Goal: Information Seeking & Learning: Learn about a topic

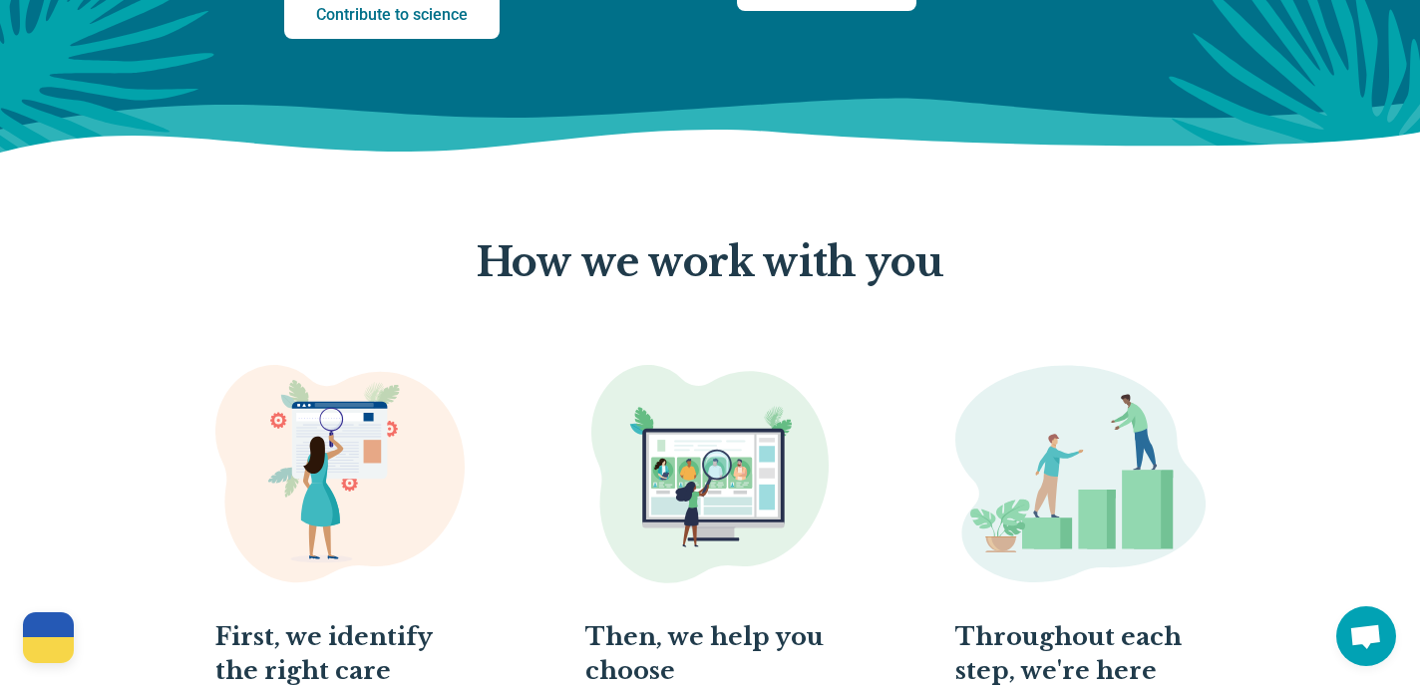
scroll to position [792, 0]
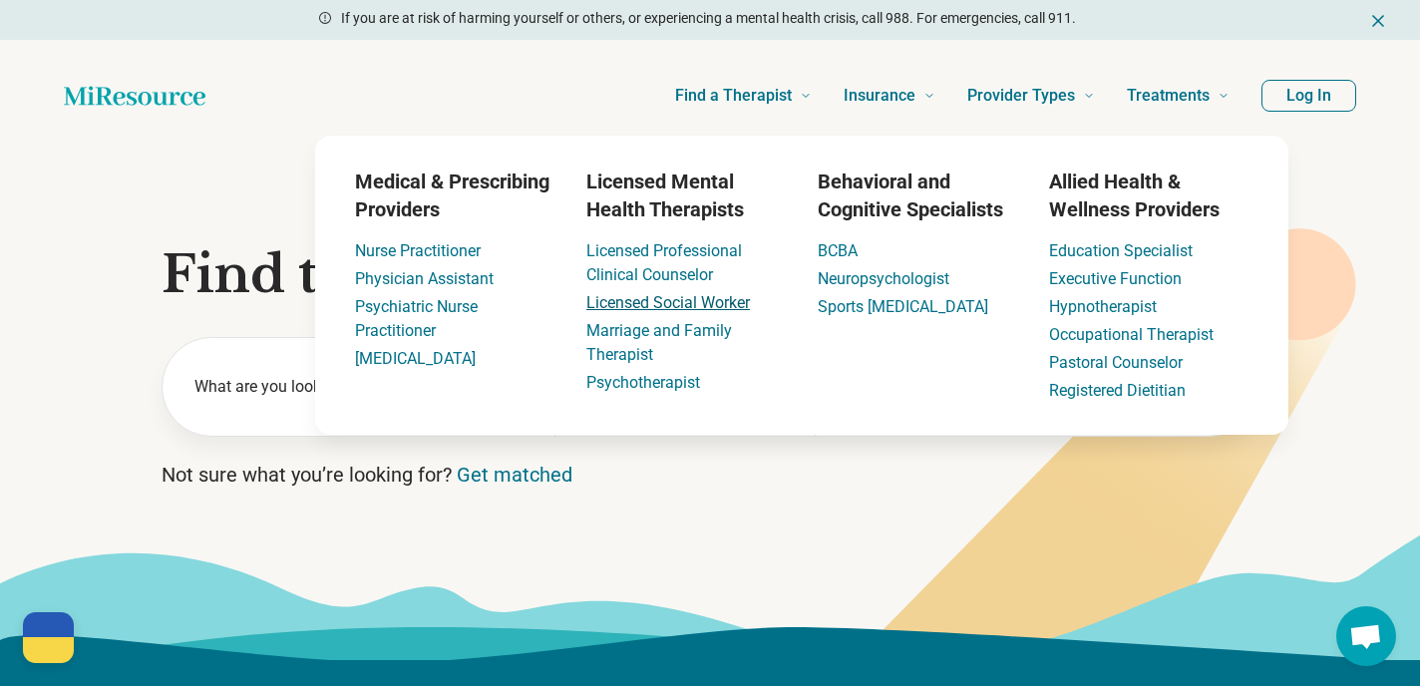
click at [709, 306] on link "Licensed Social Worker" at bounding box center [669, 302] width 164 height 19
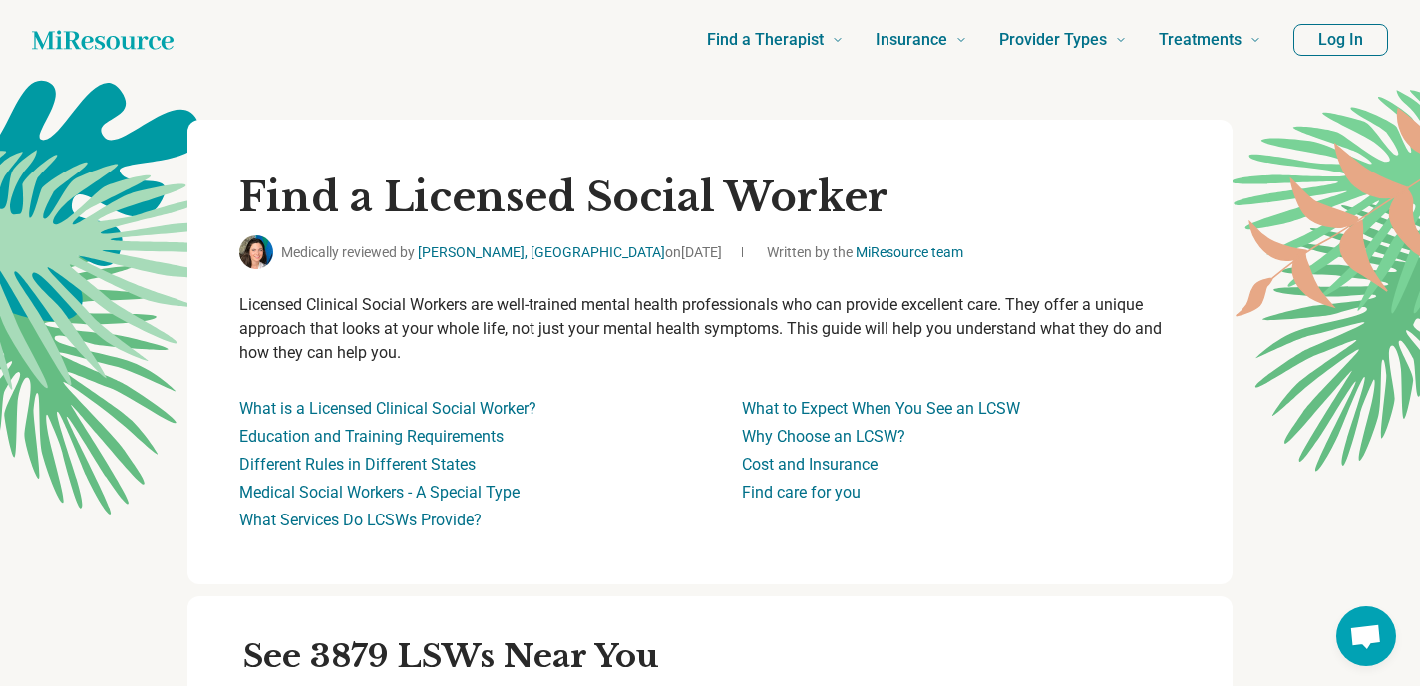
click at [1327, 34] on button "Log In" at bounding box center [1341, 40] width 95 height 32
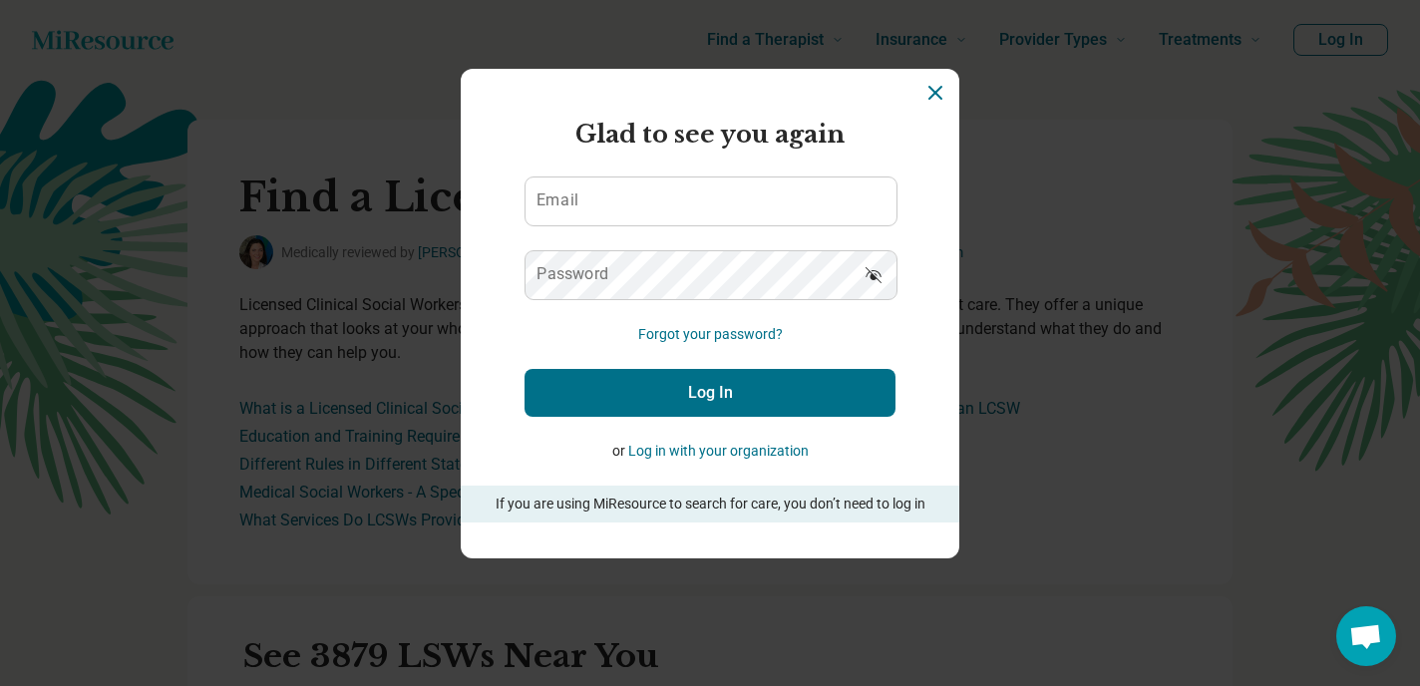
click at [774, 453] on button "Log in with your organization" at bounding box center [718, 451] width 181 height 21
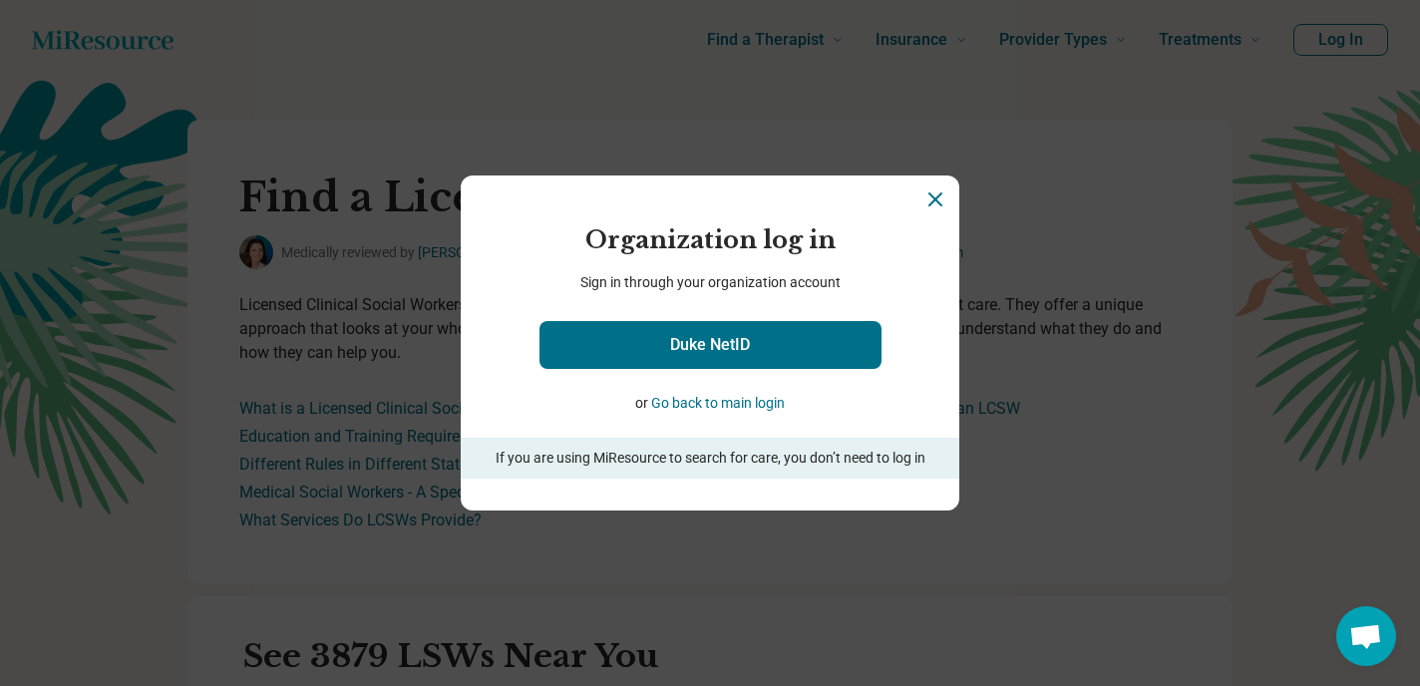
click at [936, 205] on icon "Close" at bounding box center [936, 200] width 24 height 24
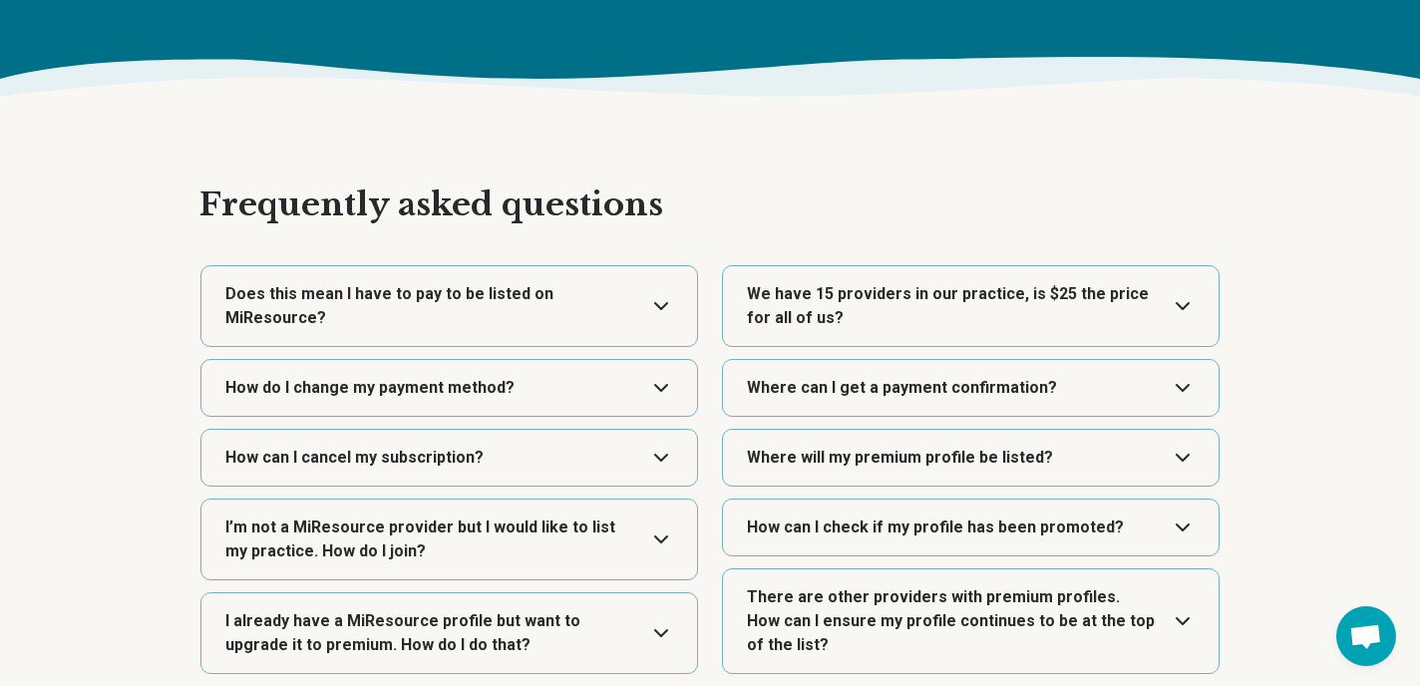
scroll to position [3353, 0]
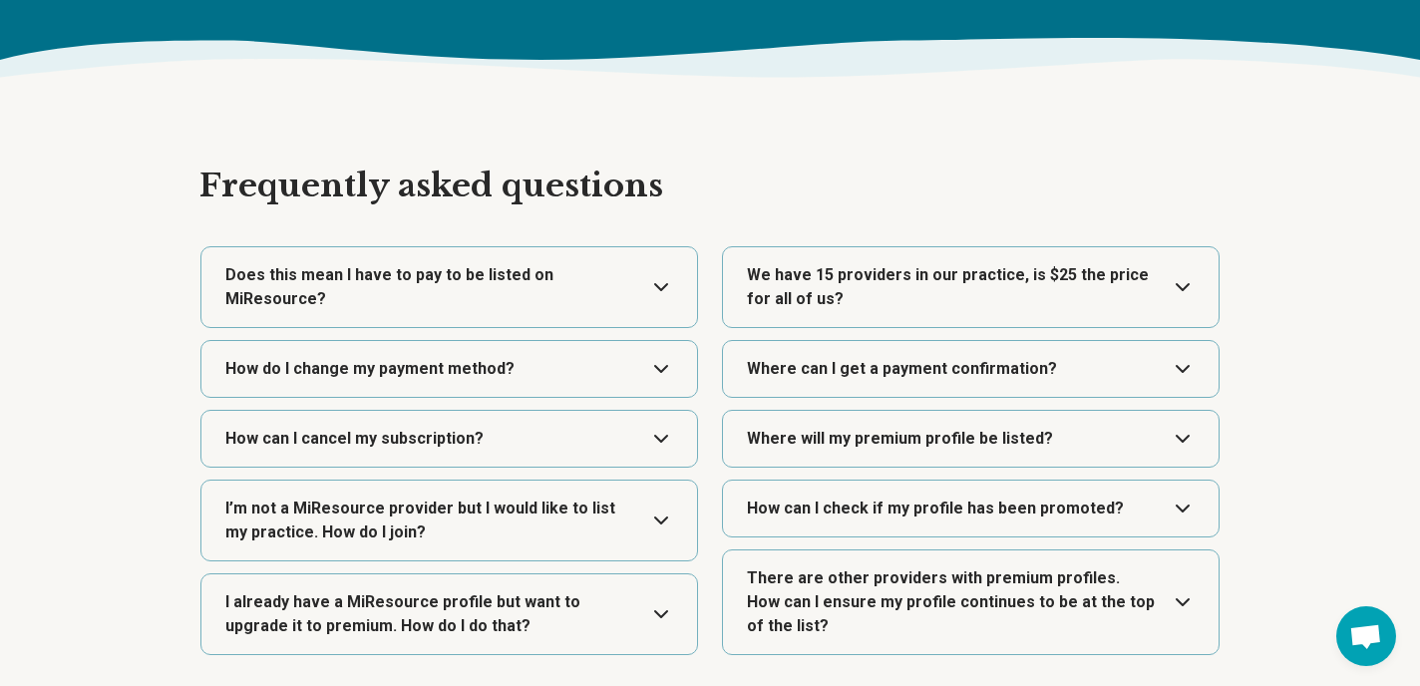
click at [945, 298] on button "Expand" at bounding box center [971, 287] width 480 height 80
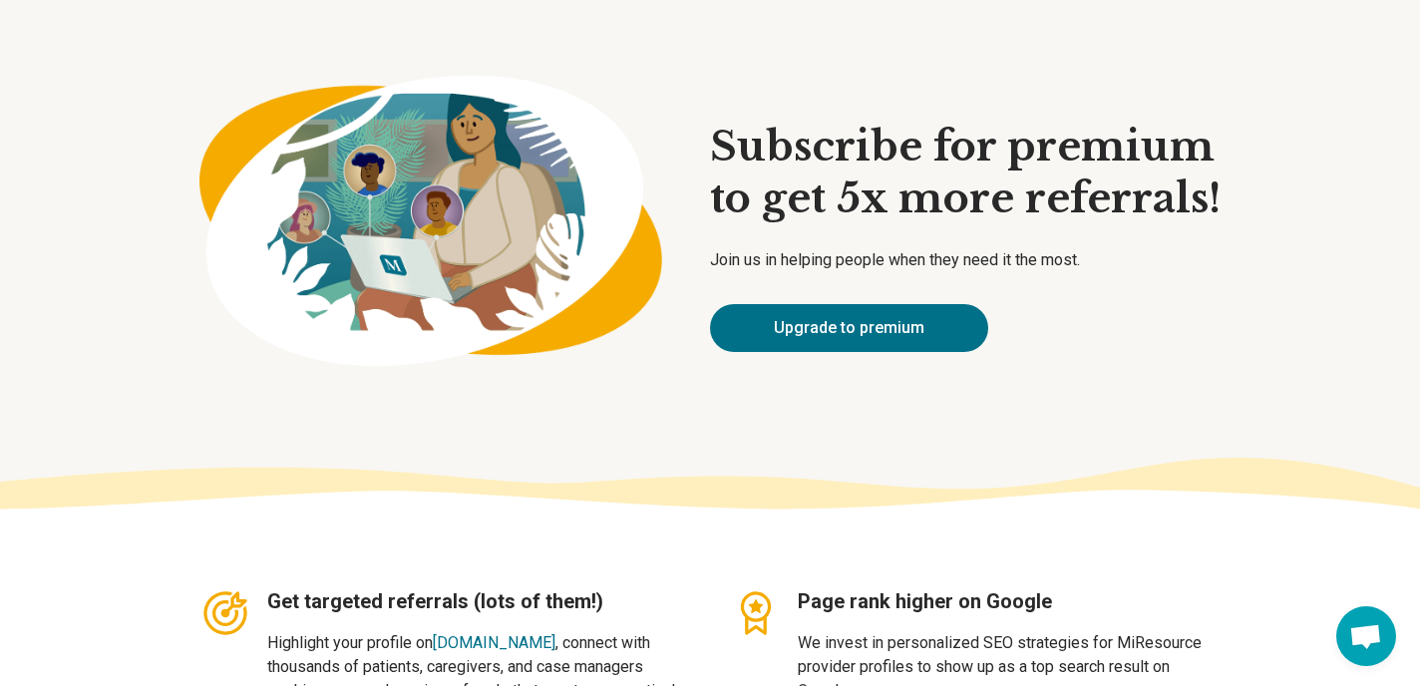
scroll to position [0, 0]
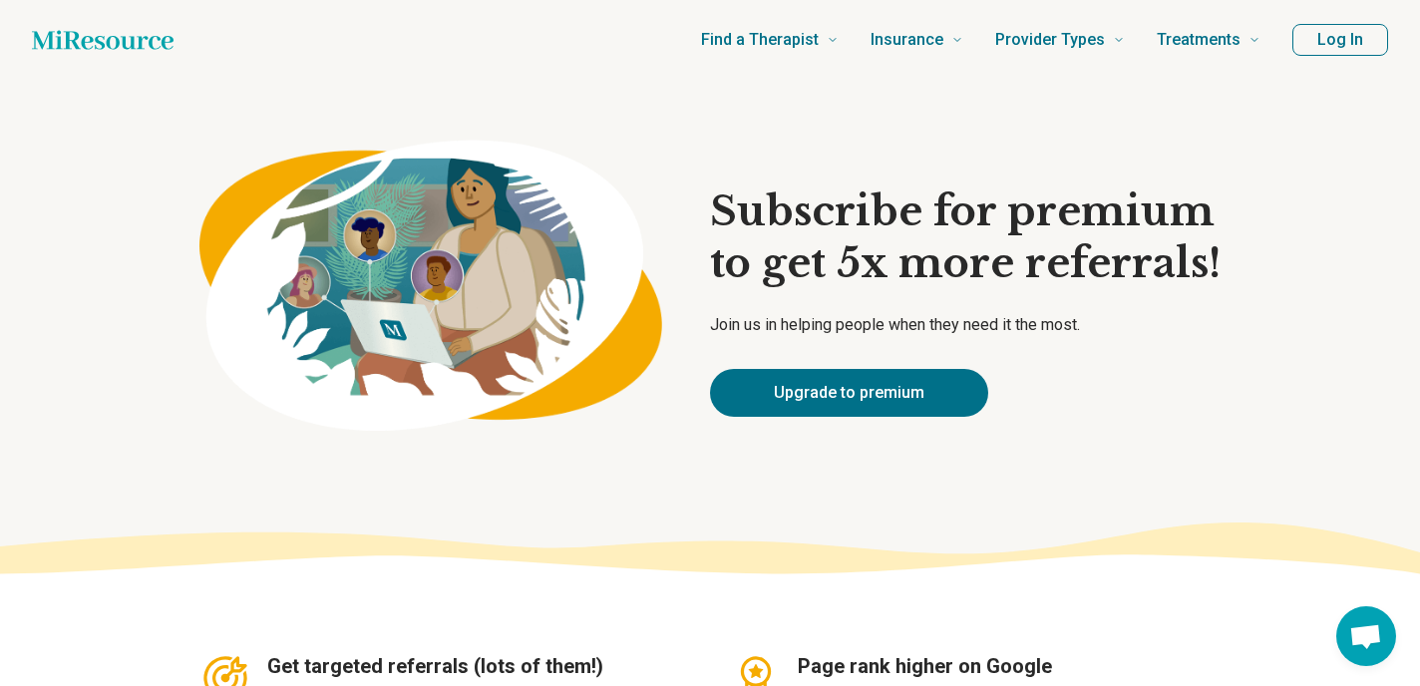
click at [1320, 46] on button "Log In" at bounding box center [1341, 40] width 96 height 32
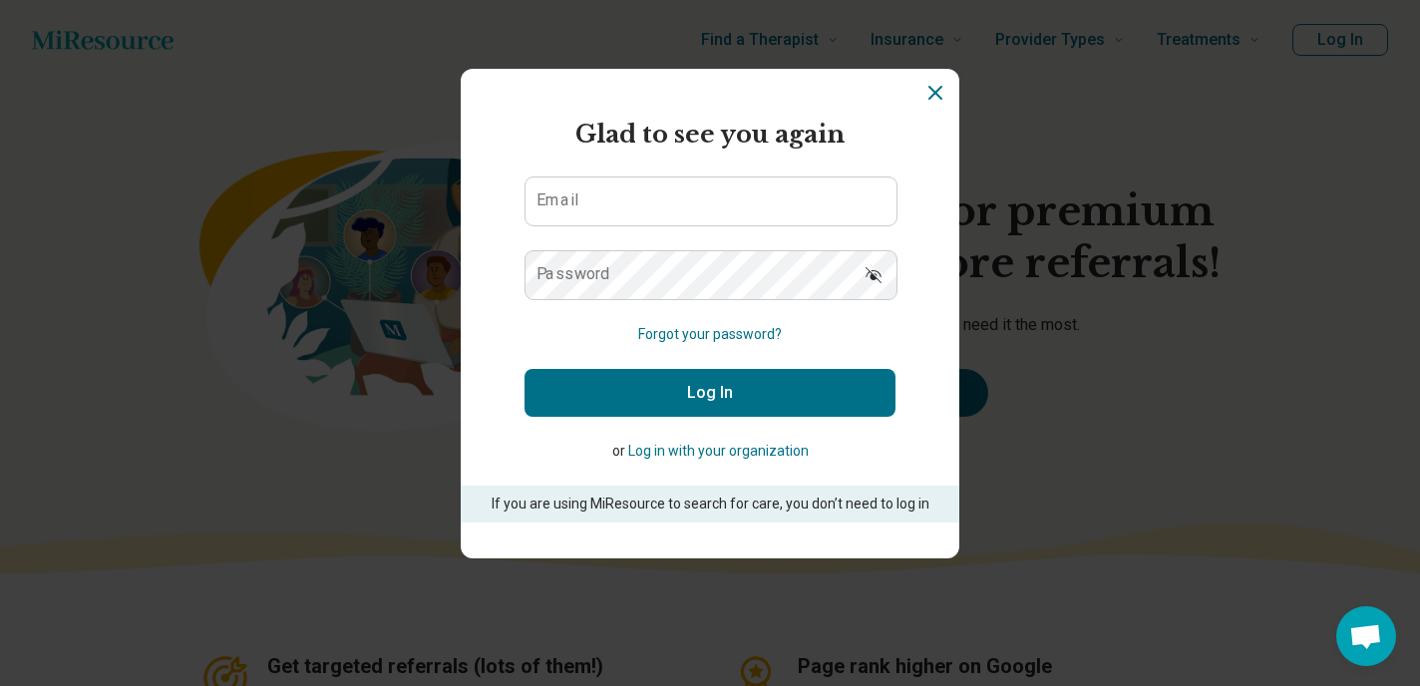
click at [730, 450] on button "Log in with your organization" at bounding box center [718, 451] width 181 height 21
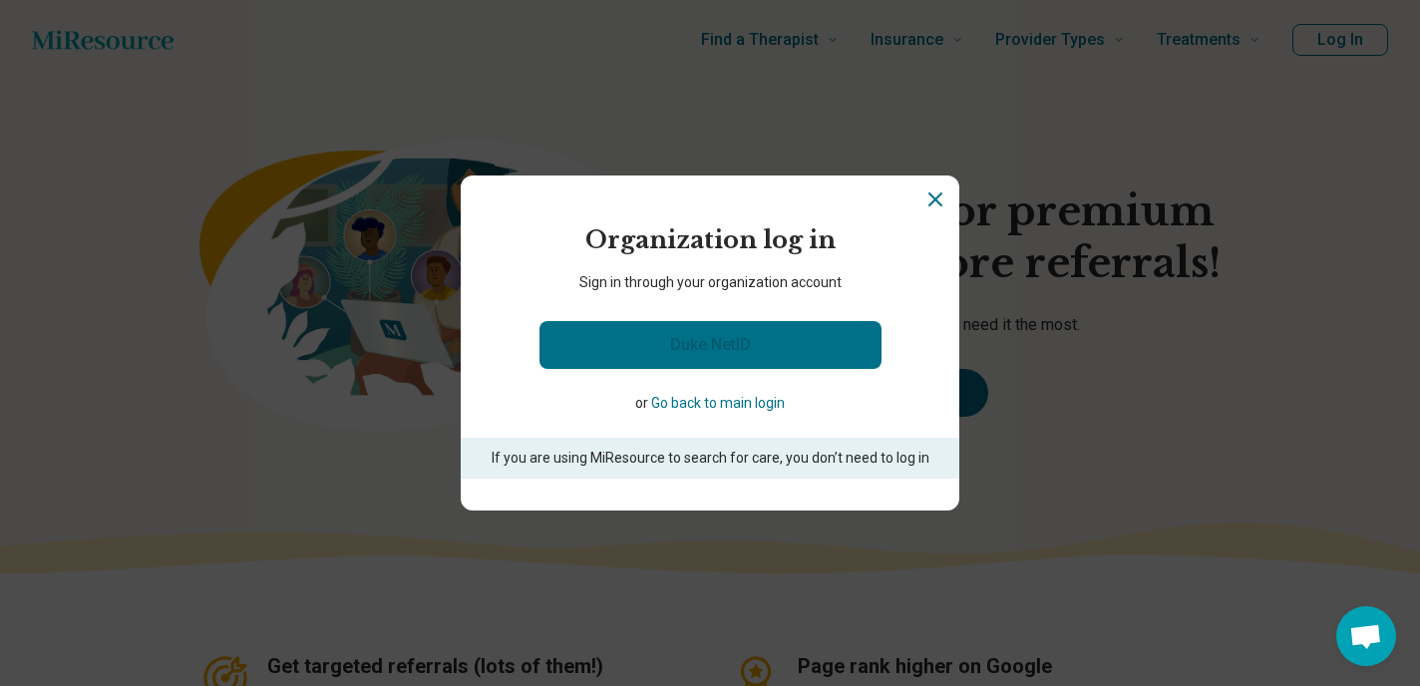
click at [726, 352] on link "Duke NetID" at bounding box center [711, 345] width 342 height 48
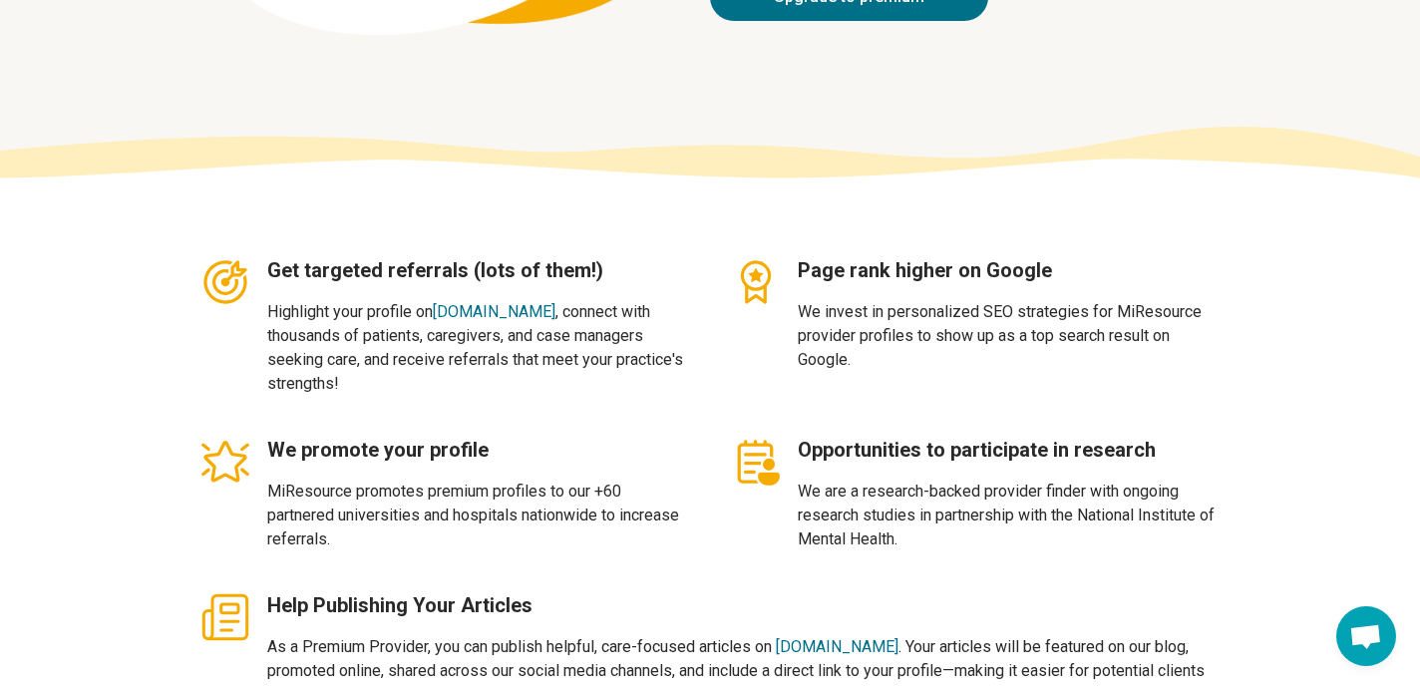
scroll to position [399, 0]
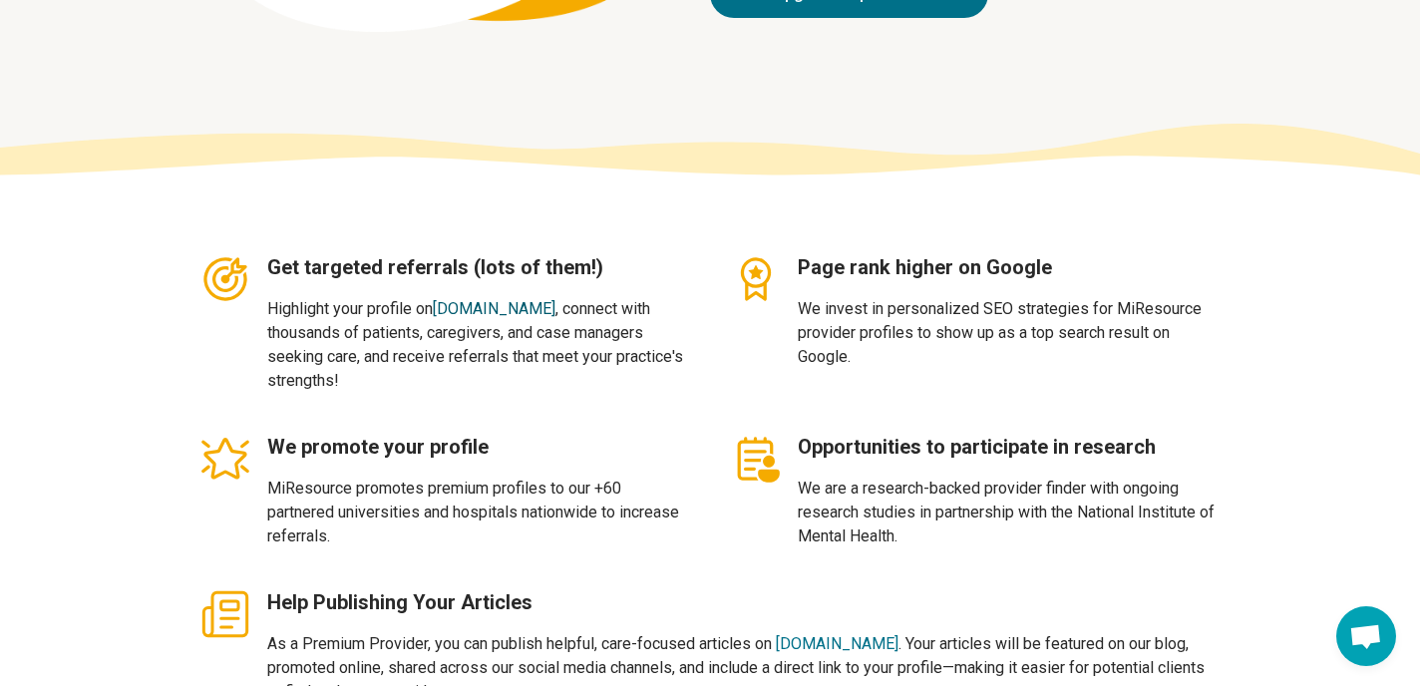
click at [454, 307] on link "miresource.com" at bounding box center [494, 308] width 123 height 19
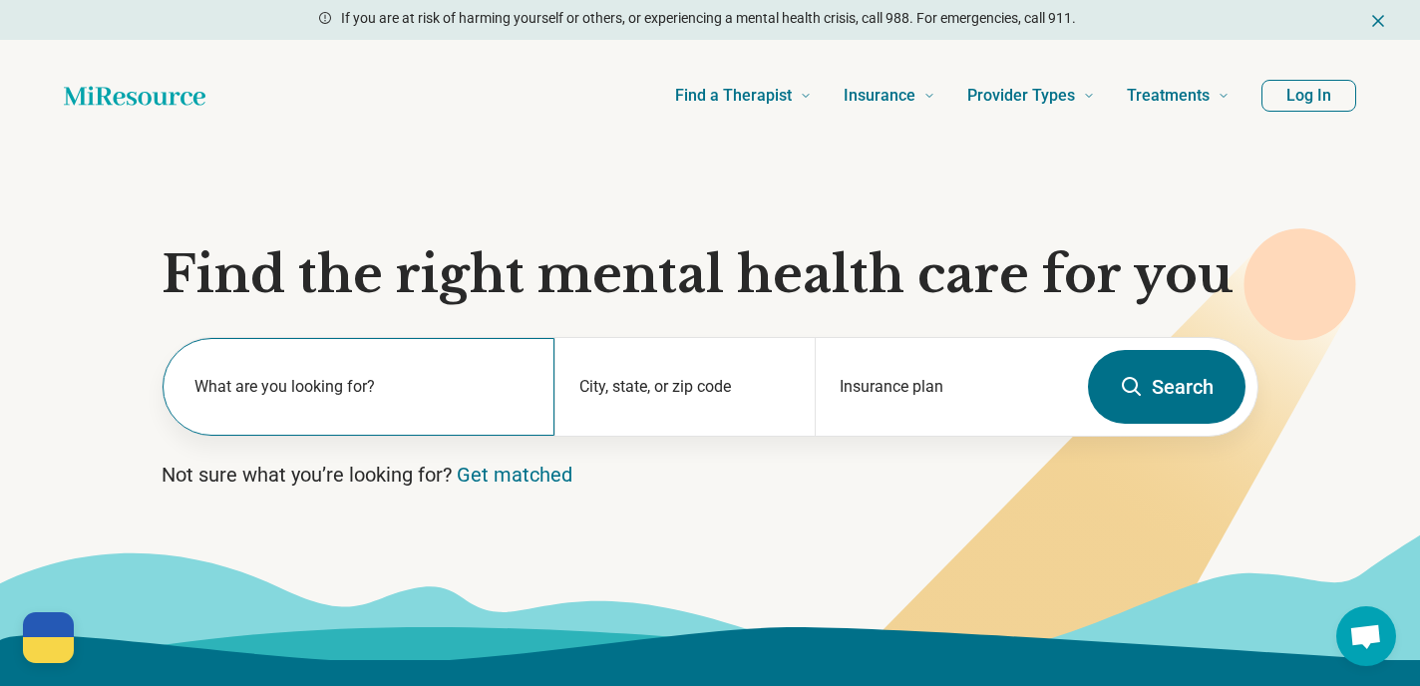
click at [393, 396] on label "What are you looking for?" at bounding box center [363, 387] width 336 height 24
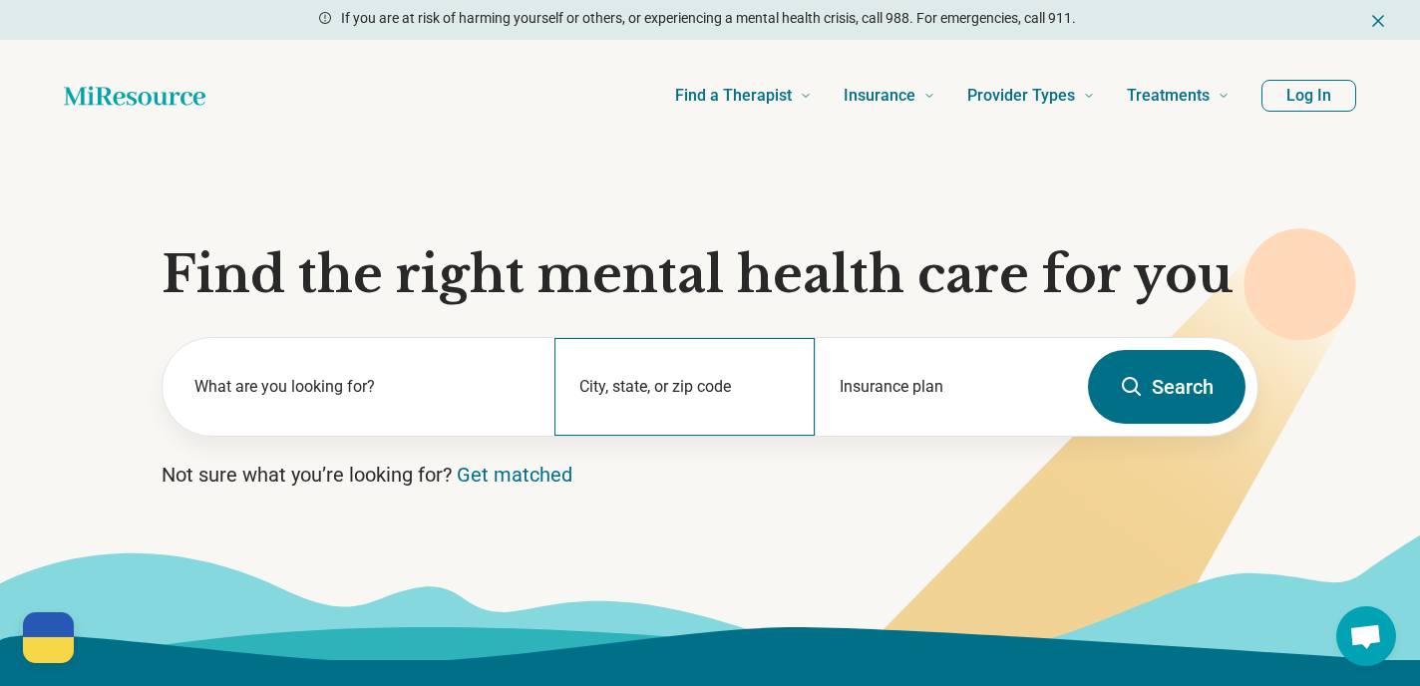
click at [640, 387] on div "City, state, or zip code" at bounding box center [685, 387] width 261 height 98
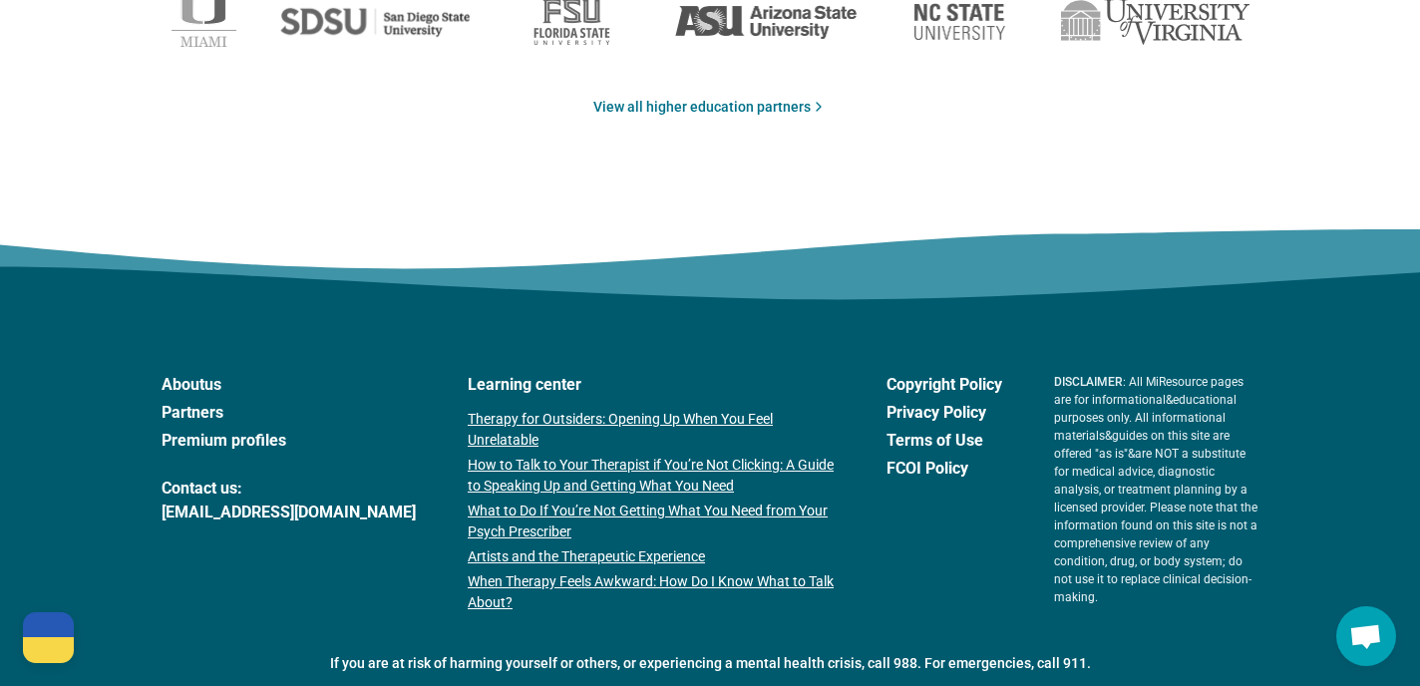
scroll to position [3504, 0]
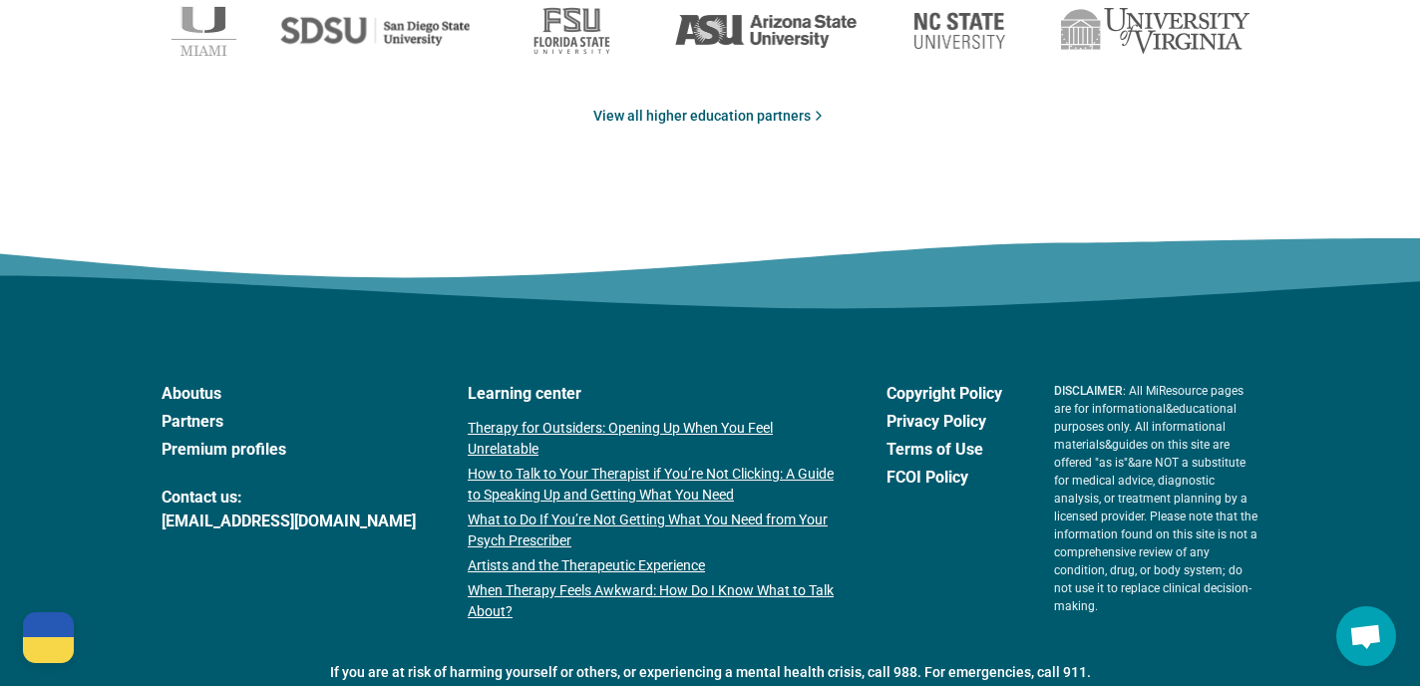
click at [678, 112] on link "View all higher education partners" at bounding box center [710, 116] width 233 height 21
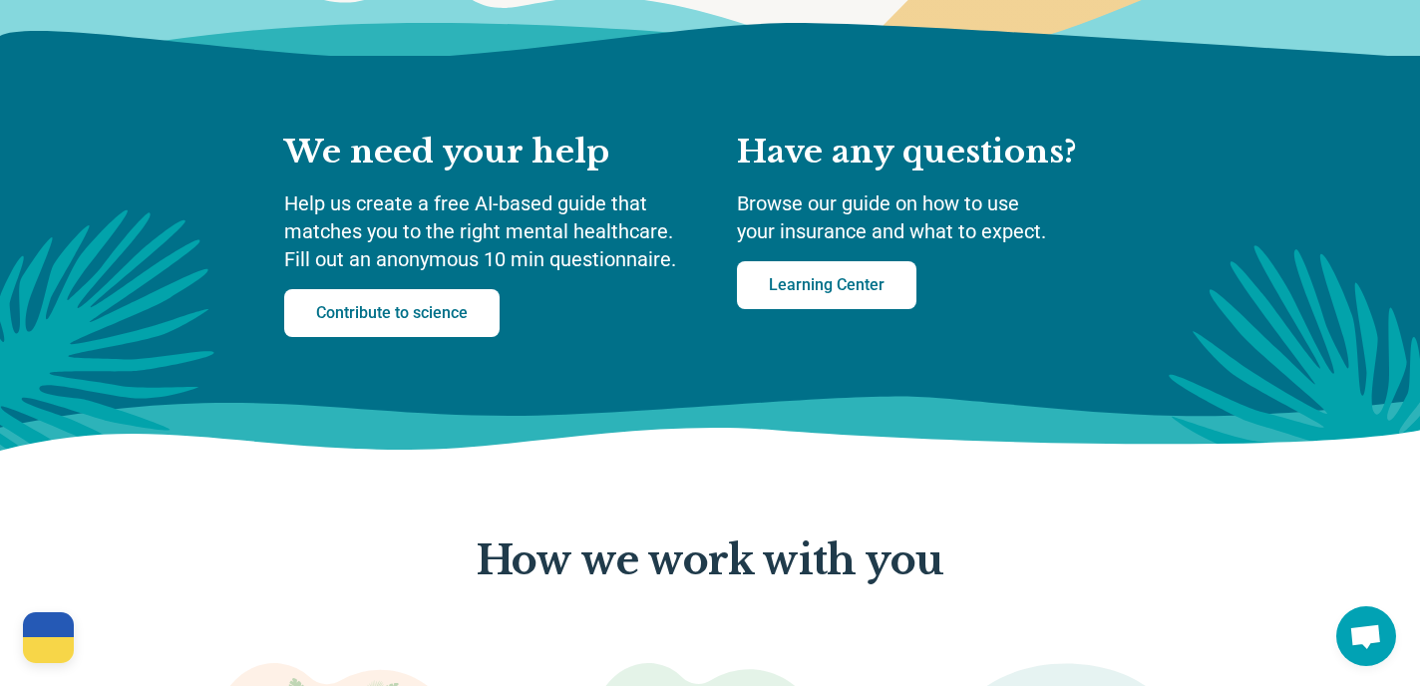
scroll to position [0, 0]
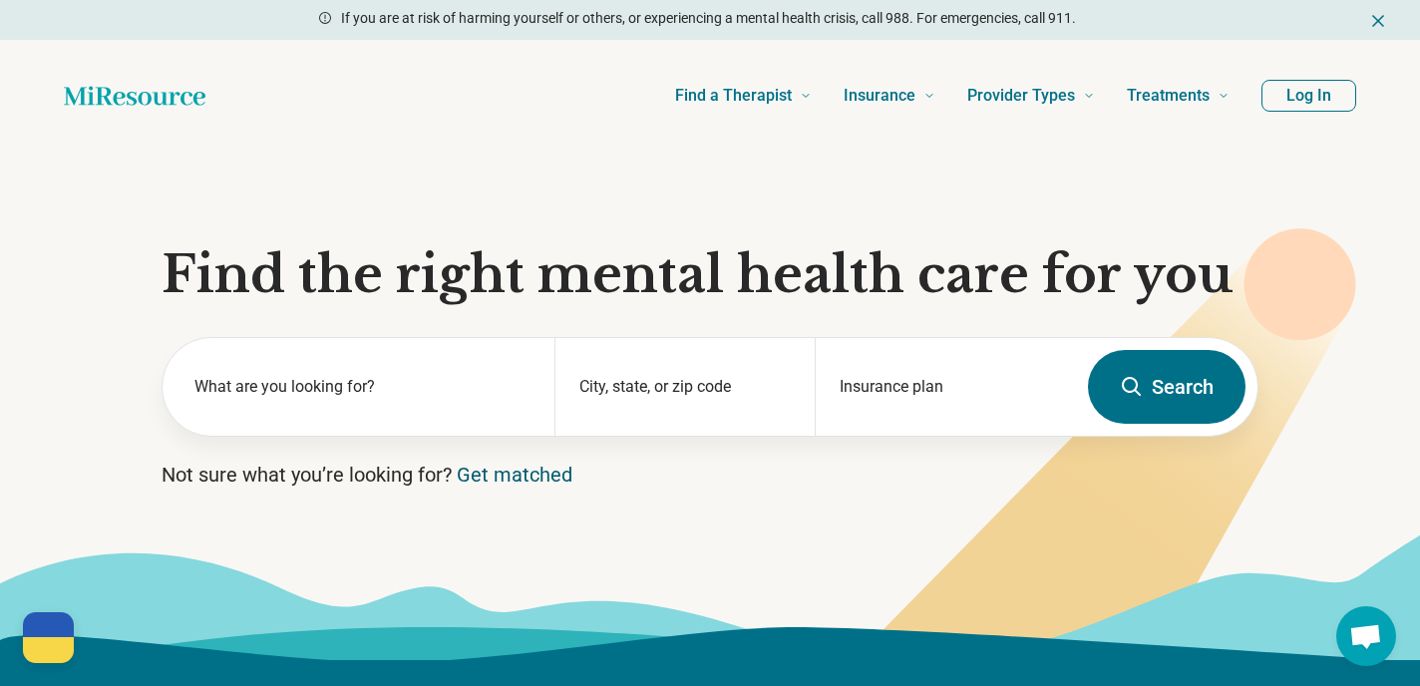
click at [513, 476] on link "Get matched" at bounding box center [515, 475] width 116 height 24
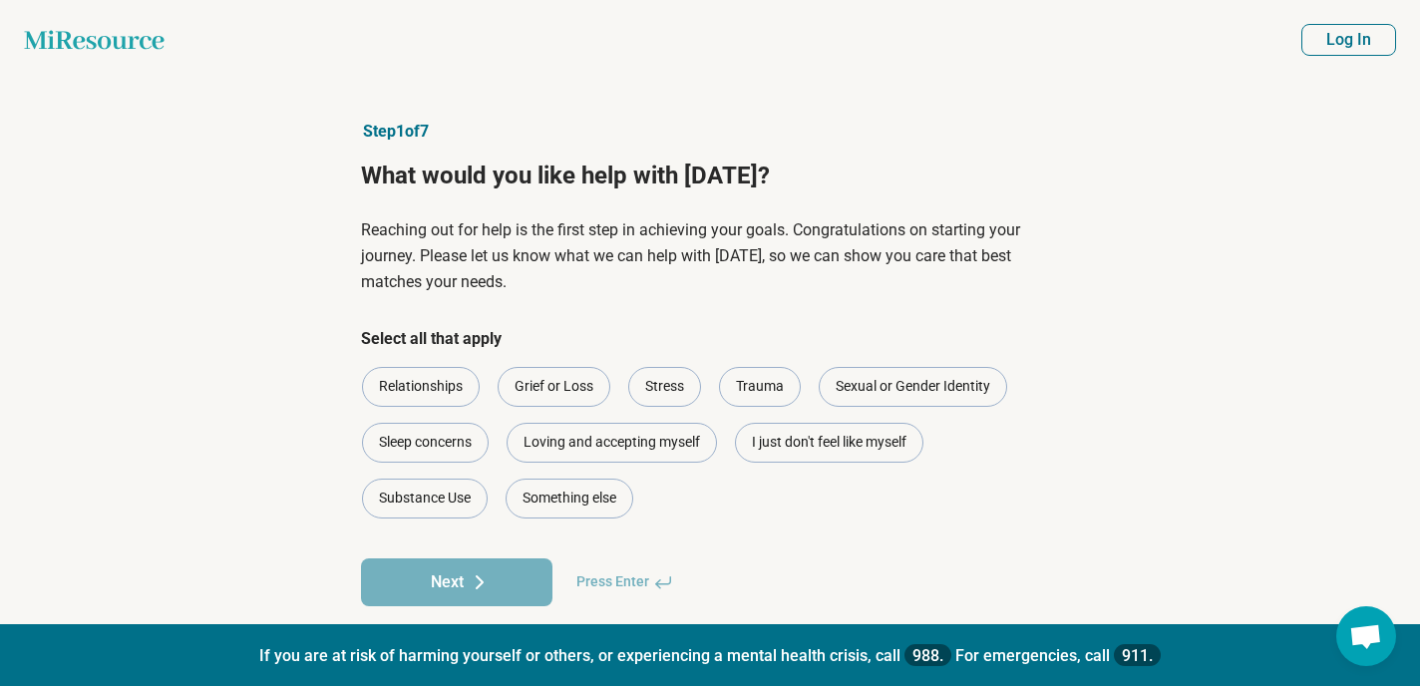
click at [104, 37] on icon "Miresource logo" at bounding box center [94, 40] width 141 height 20
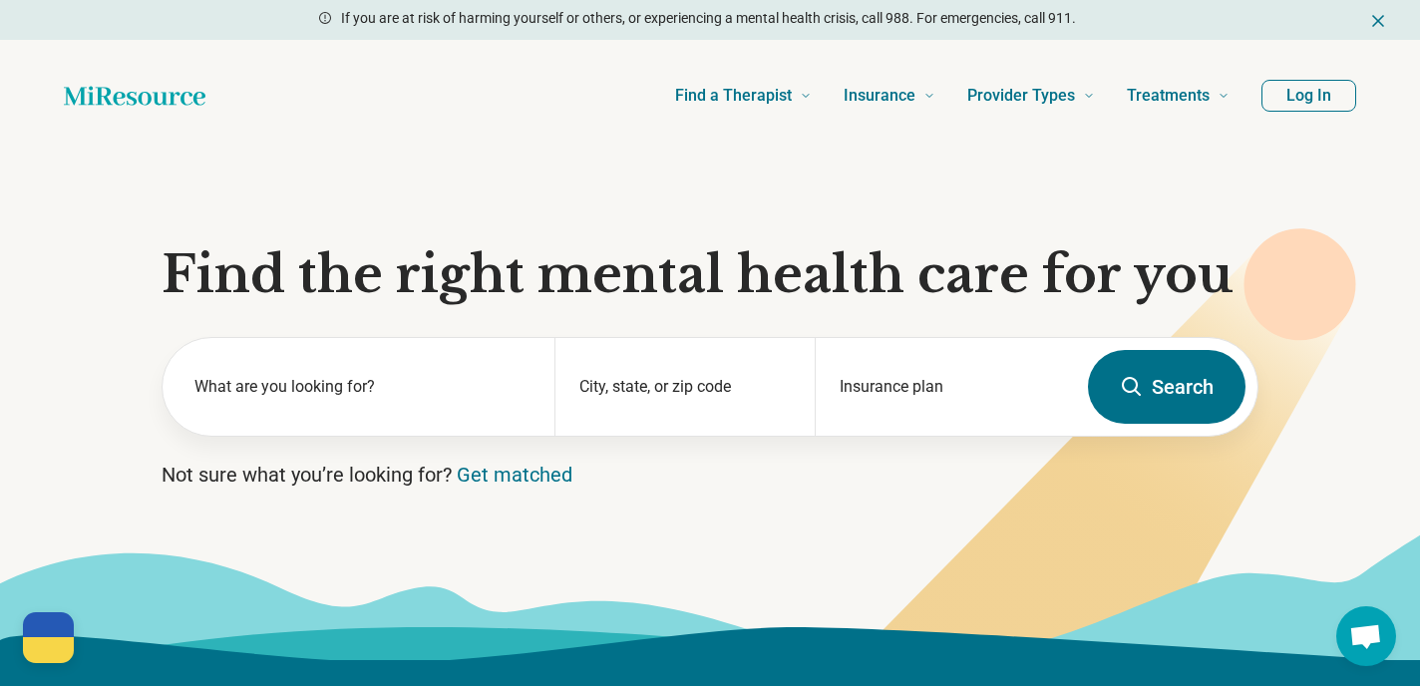
click at [1274, 100] on button "Log In" at bounding box center [1309, 96] width 95 height 32
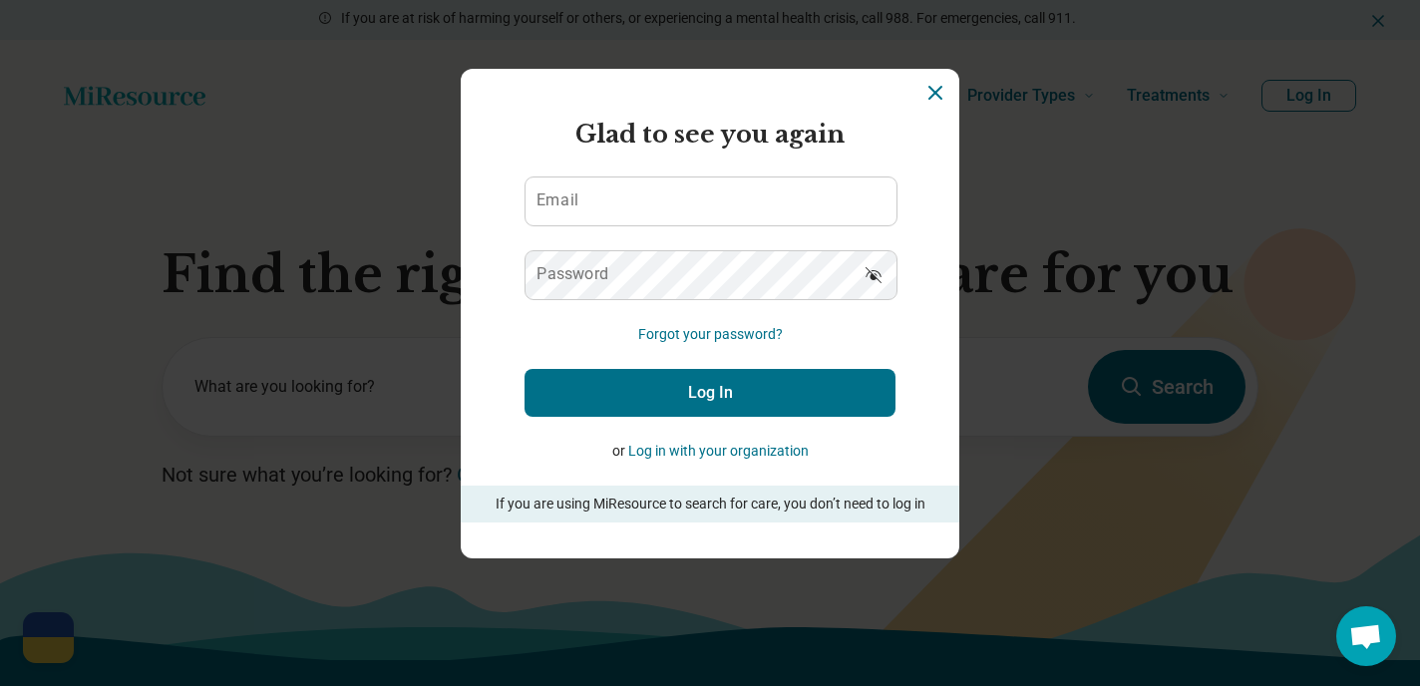
click at [927, 104] on icon "Dismiss" at bounding box center [936, 93] width 24 height 24
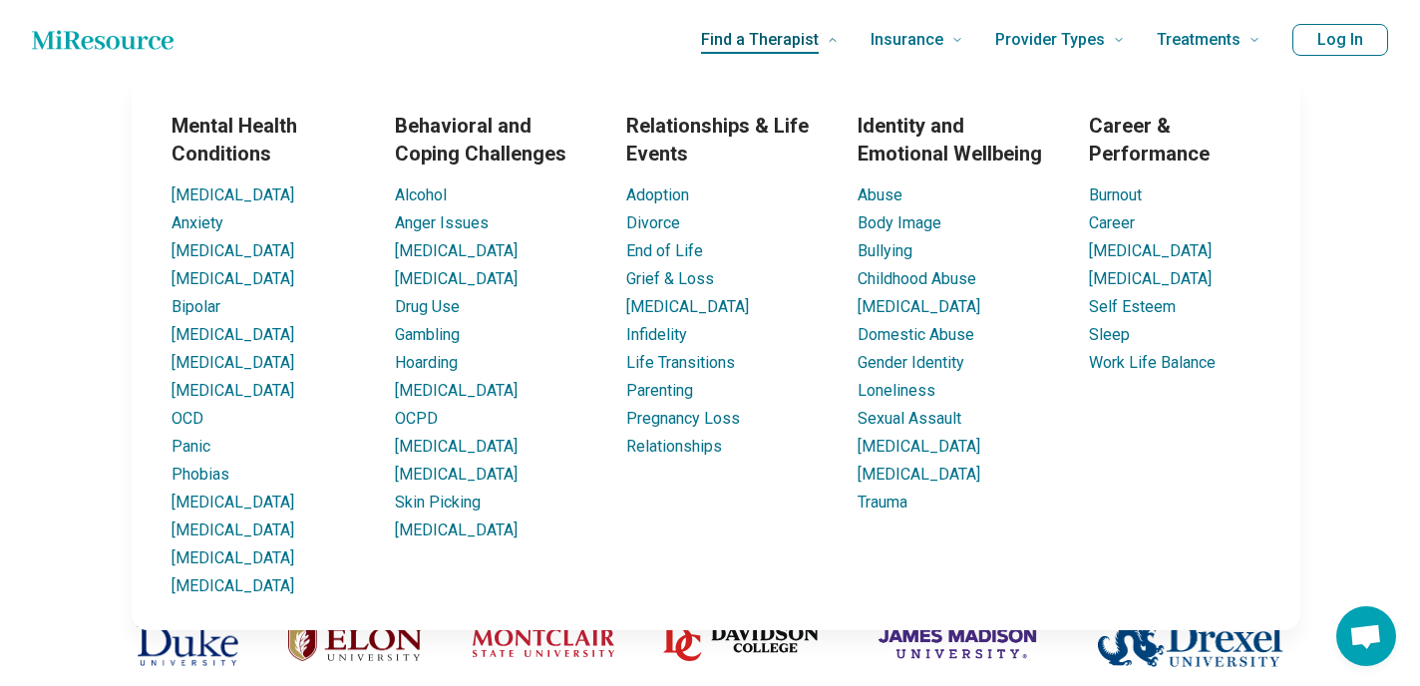
click at [788, 46] on span "Find a Therapist" at bounding box center [760, 40] width 118 height 28
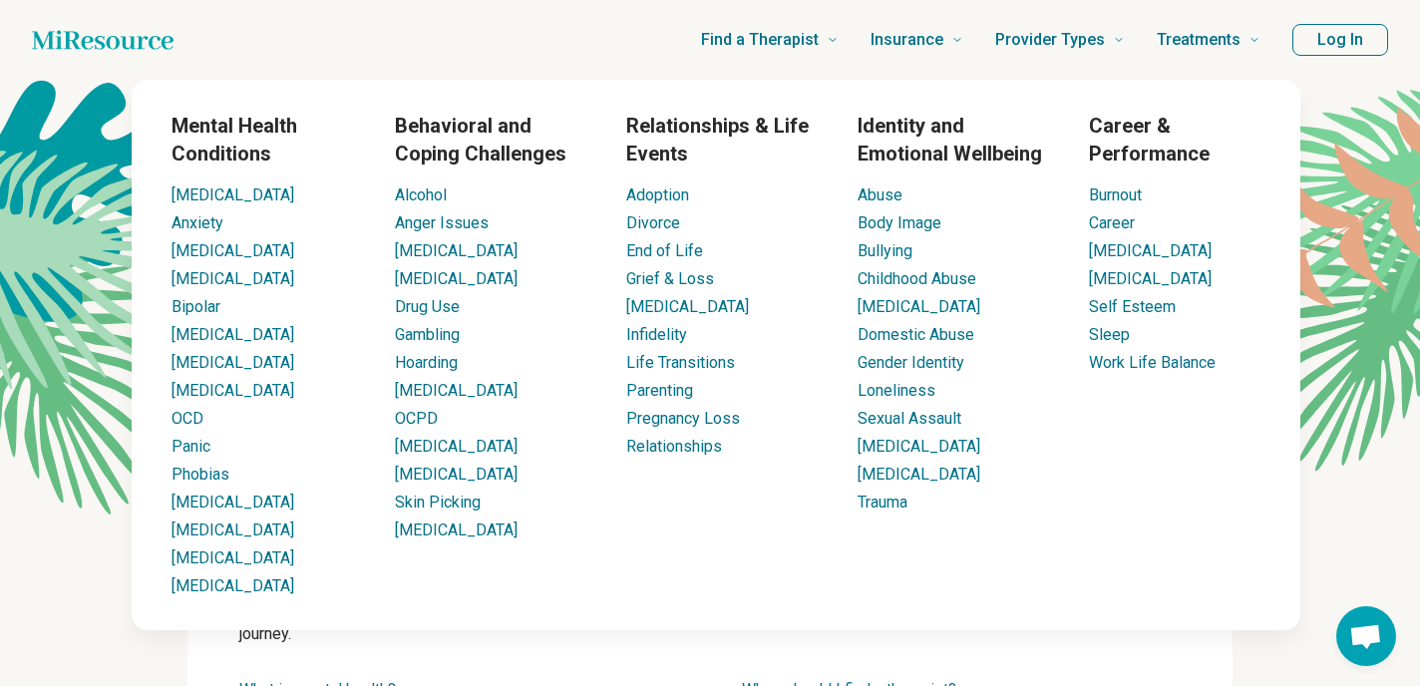
click at [573, 58] on div "Find a Therapist Mental Health Conditions ADHD Anxiety Anorexia Autism Bipolar …" at bounding box center [732, 40] width 1055 height 80
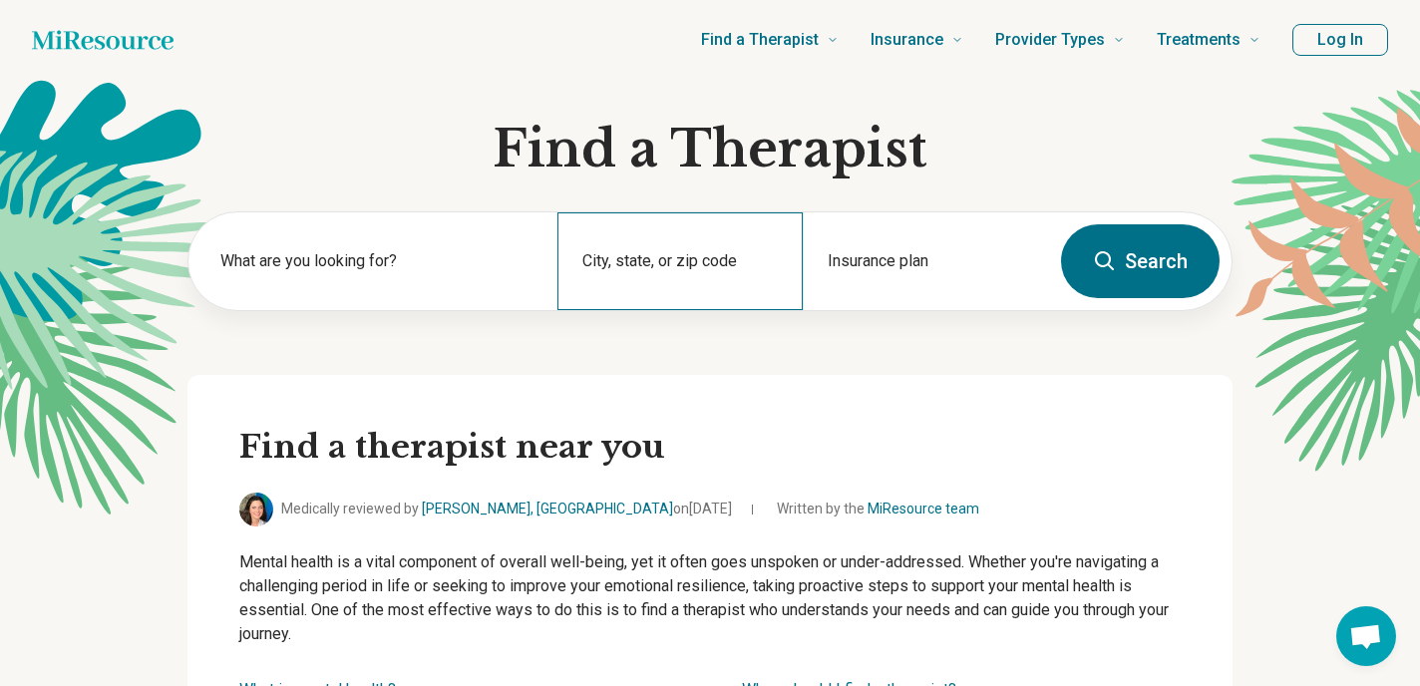
click at [677, 257] on div "City, state, or zip code" at bounding box center [681, 261] width 246 height 98
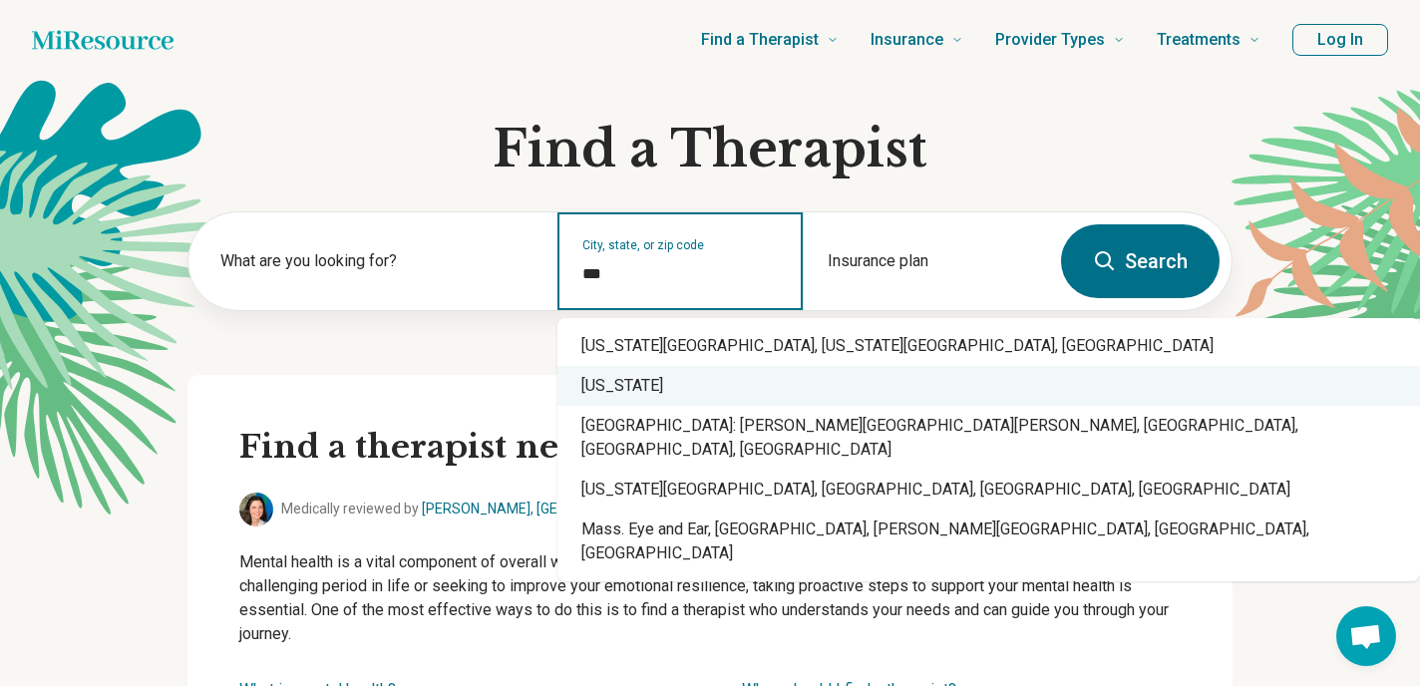
click at [675, 385] on div "Massachusetts" at bounding box center [989, 386] width 863 height 40
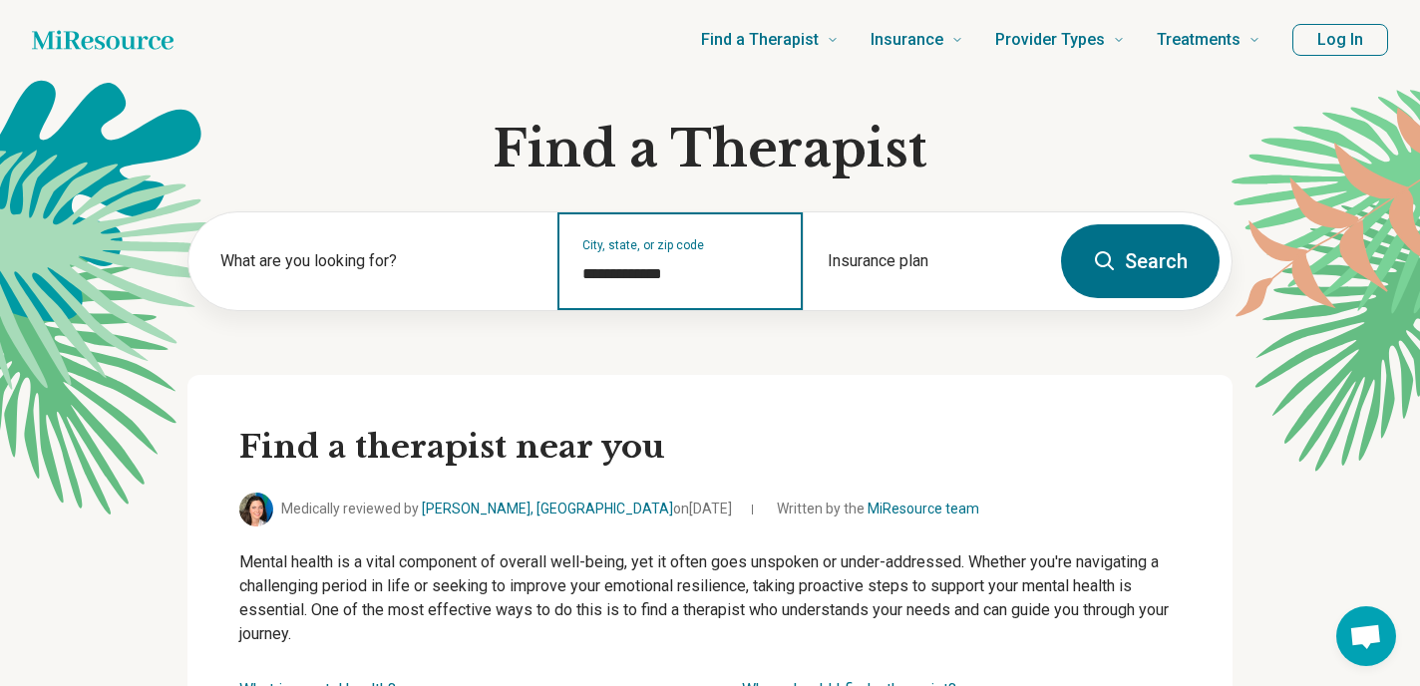
type input "**********"
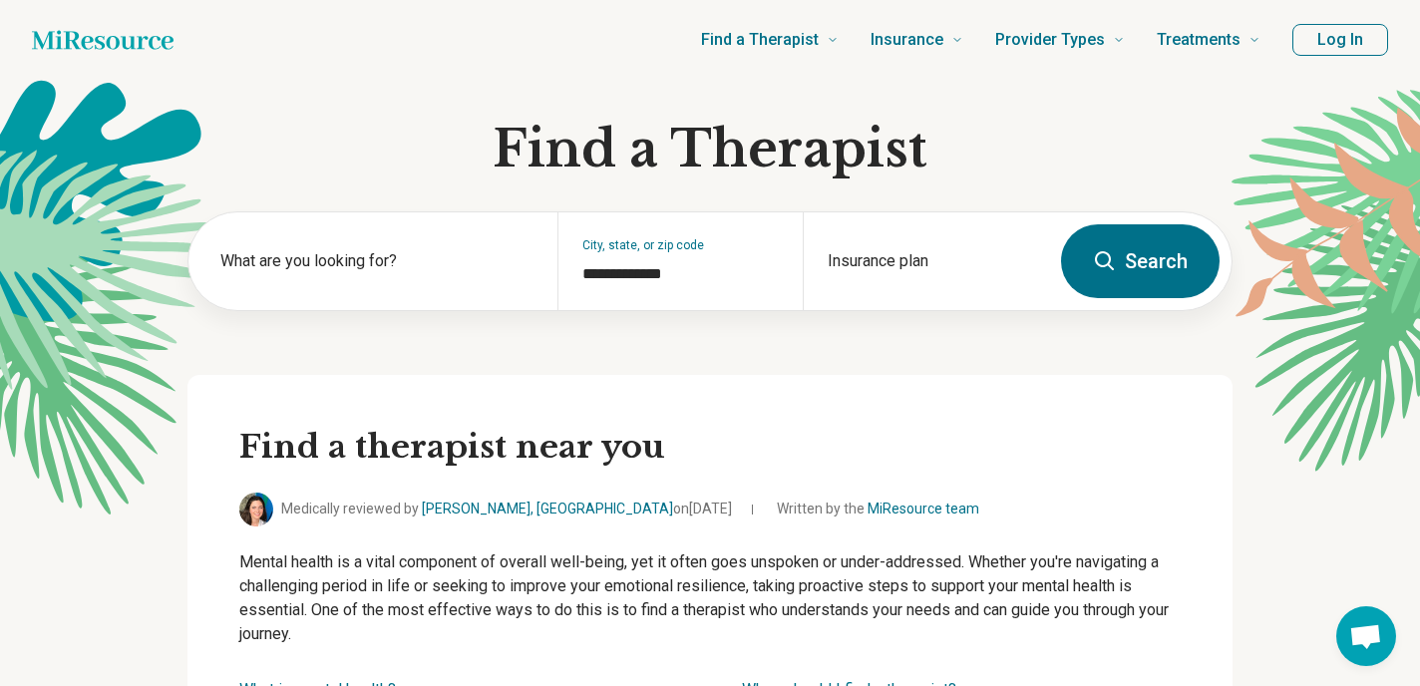
click at [1126, 252] on button "Search" at bounding box center [1140, 261] width 159 height 74
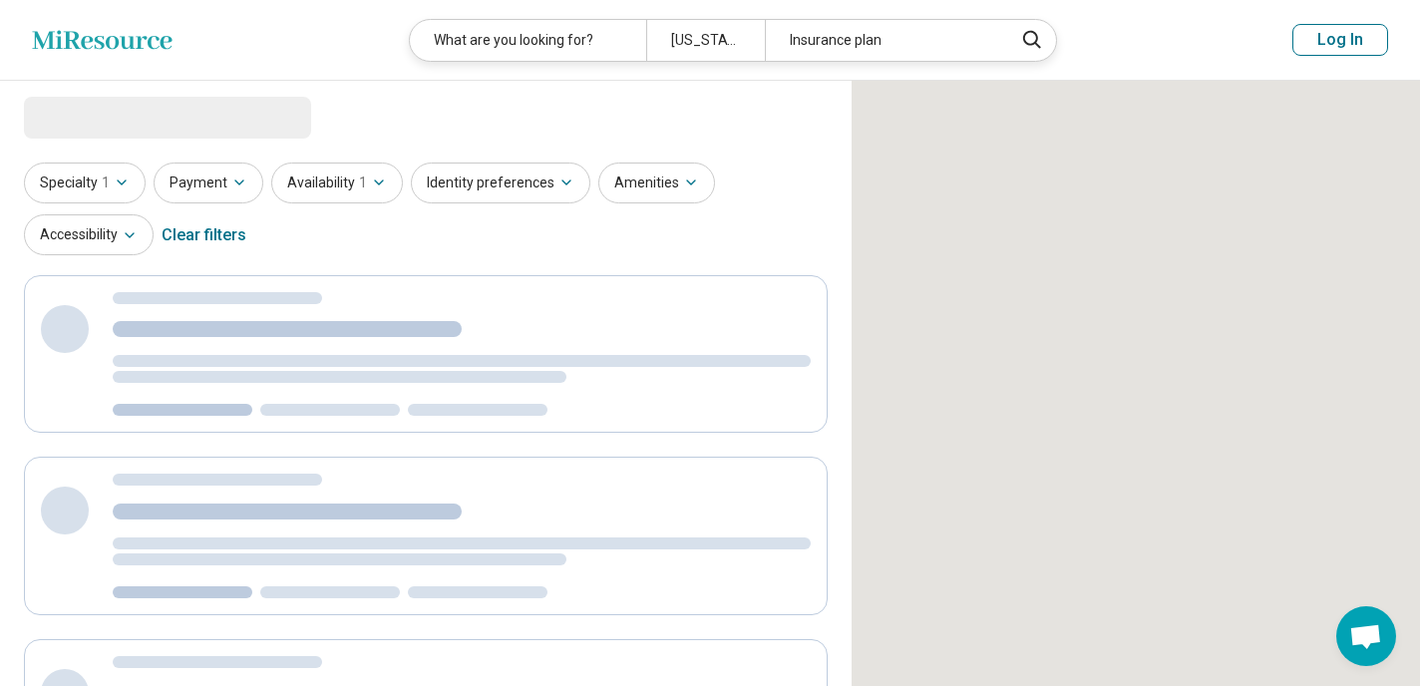
select select "***"
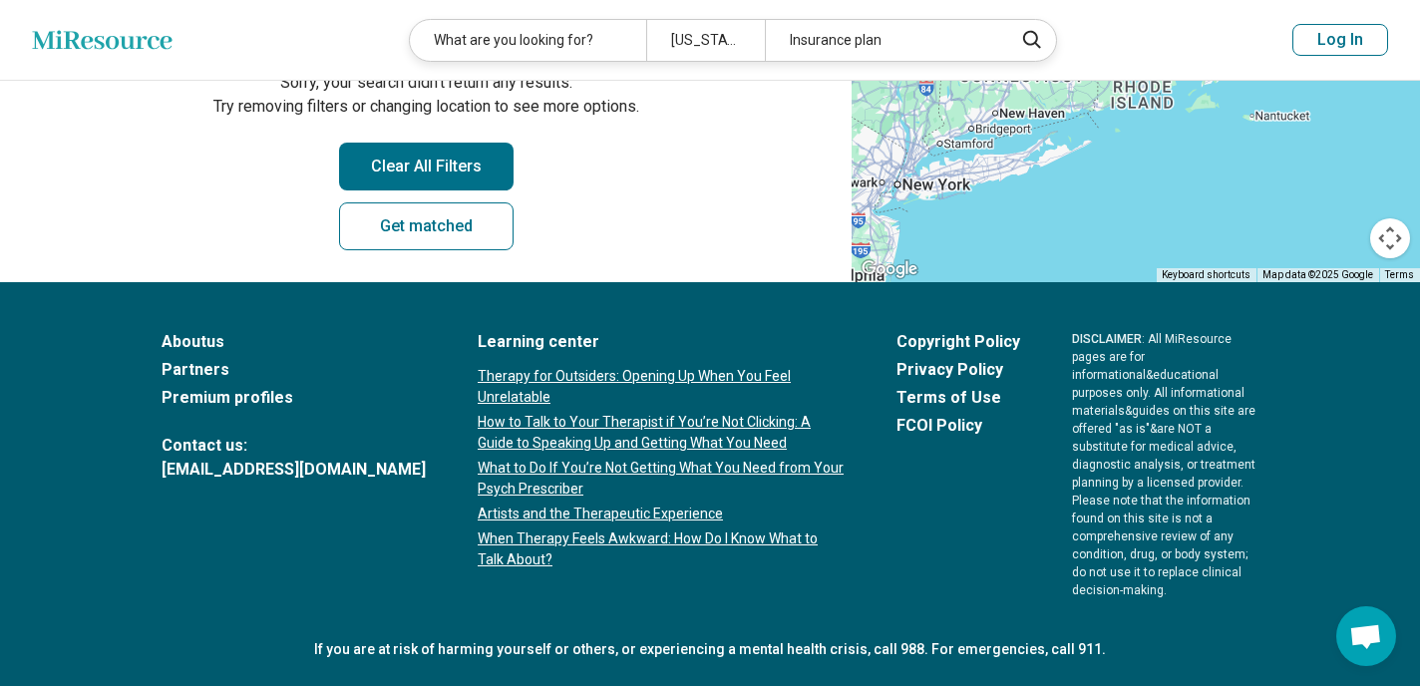
scroll to position [557, 0]
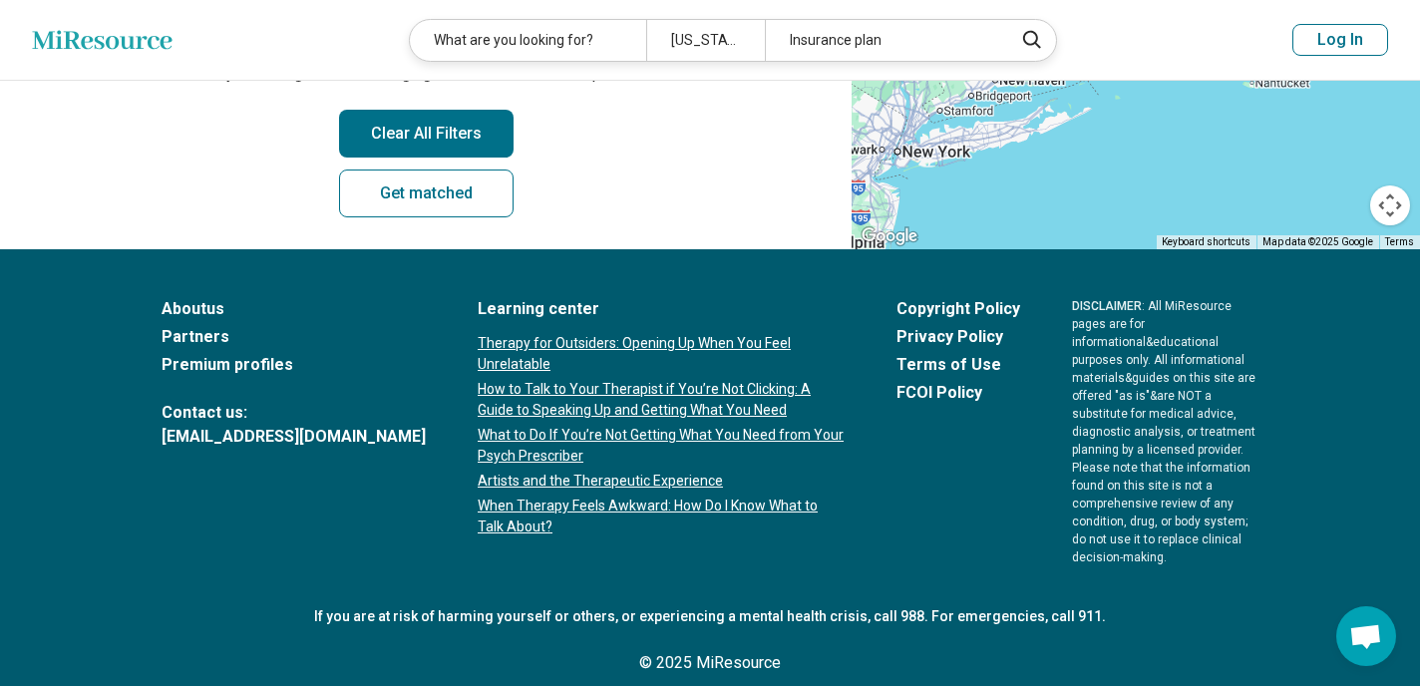
click at [192, 336] on link "Partners" at bounding box center [294, 337] width 264 height 24
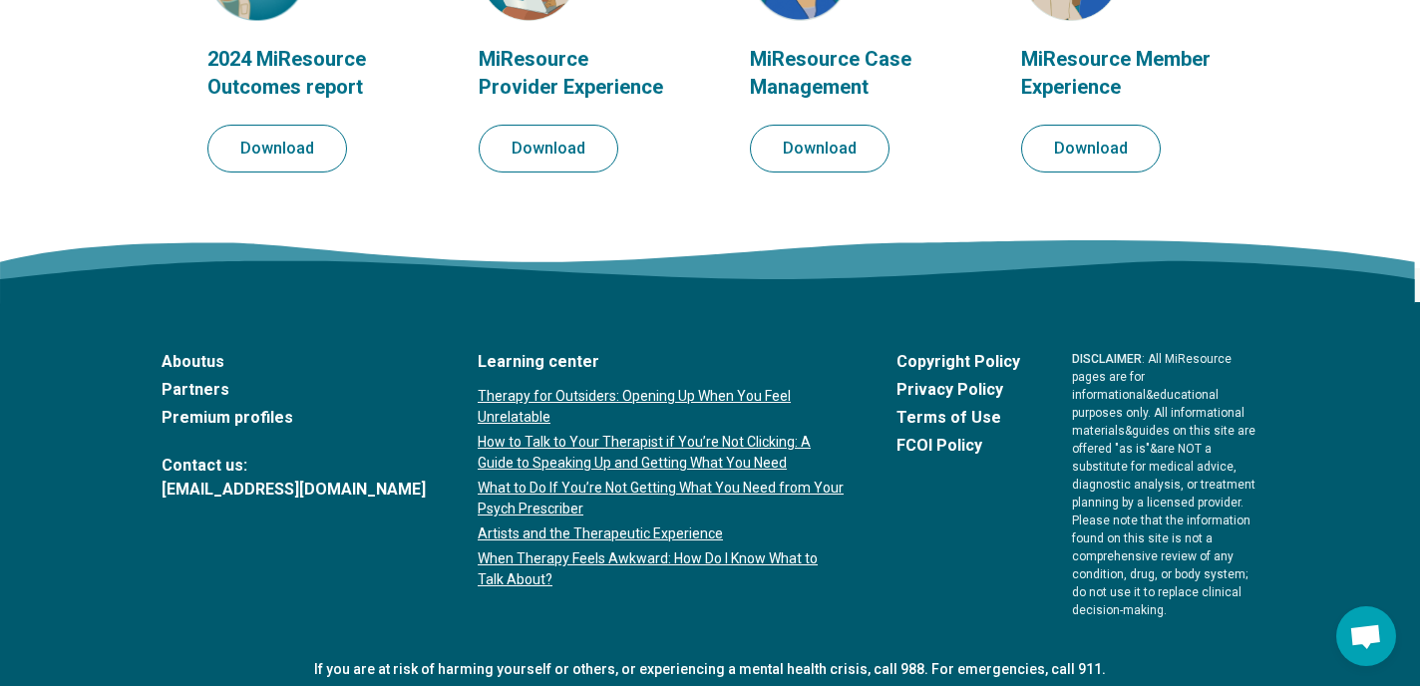
scroll to position [2548, 0]
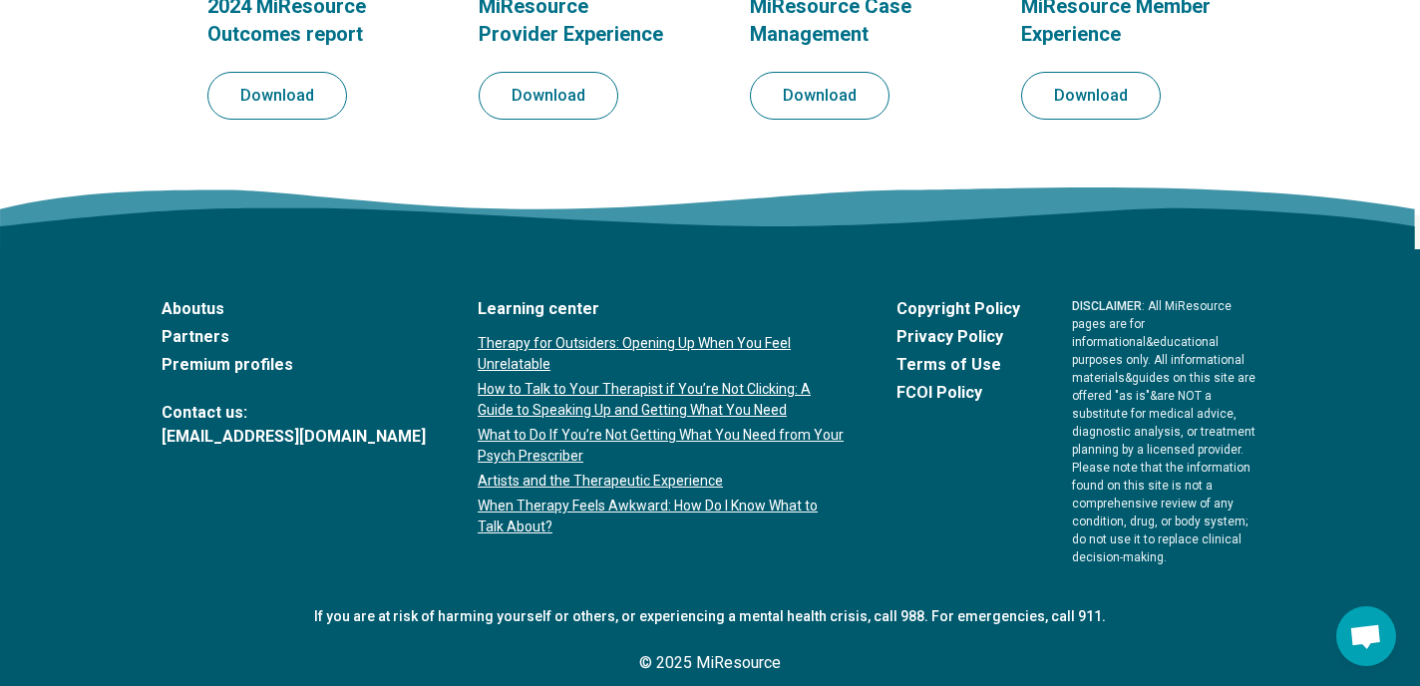
click at [191, 307] on link "About us" at bounding box center [294, 309] width 264 height 24
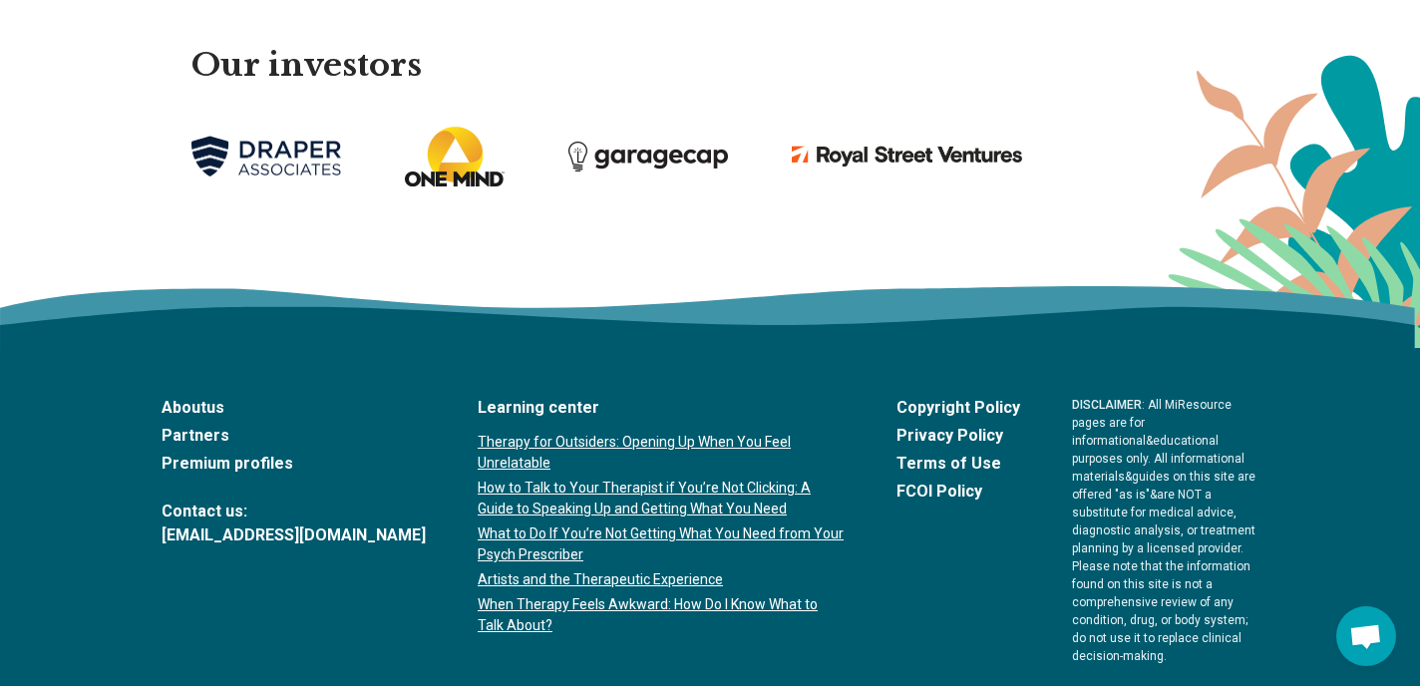
scroll to position [4560, 0]
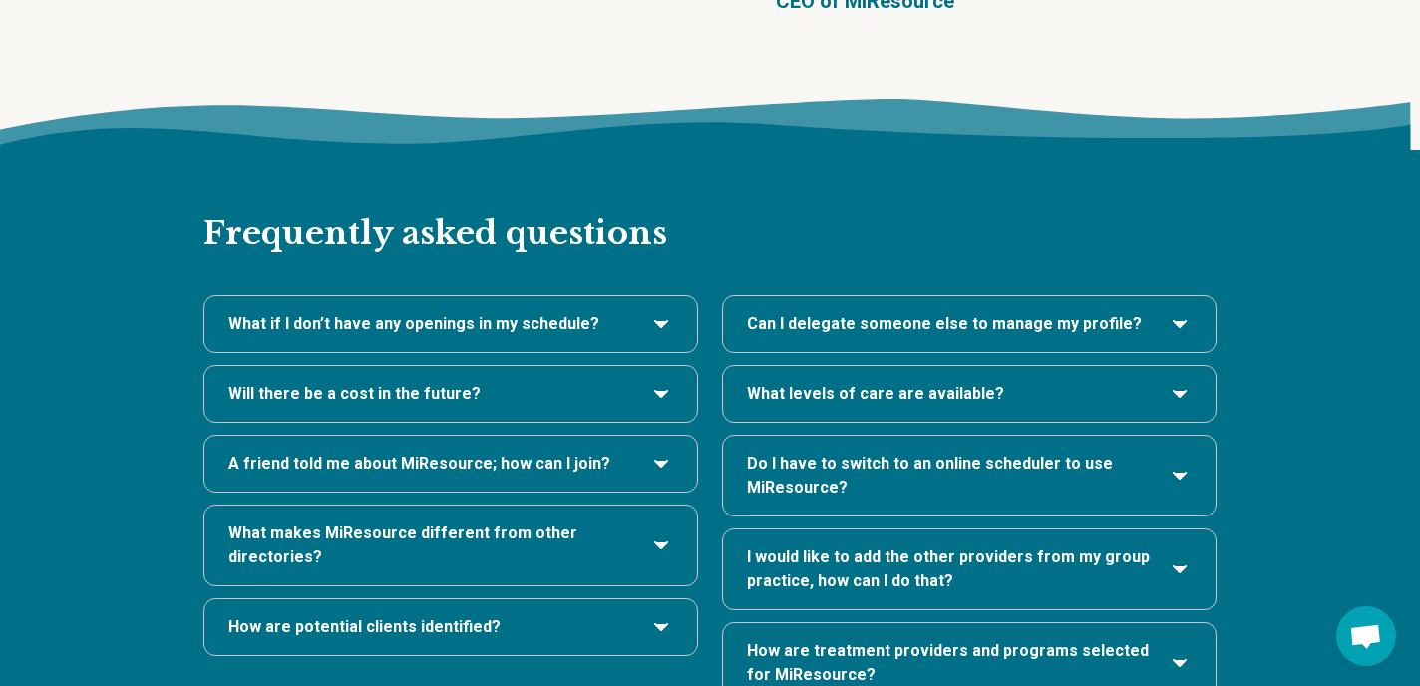
scroll to position [4046, 0]
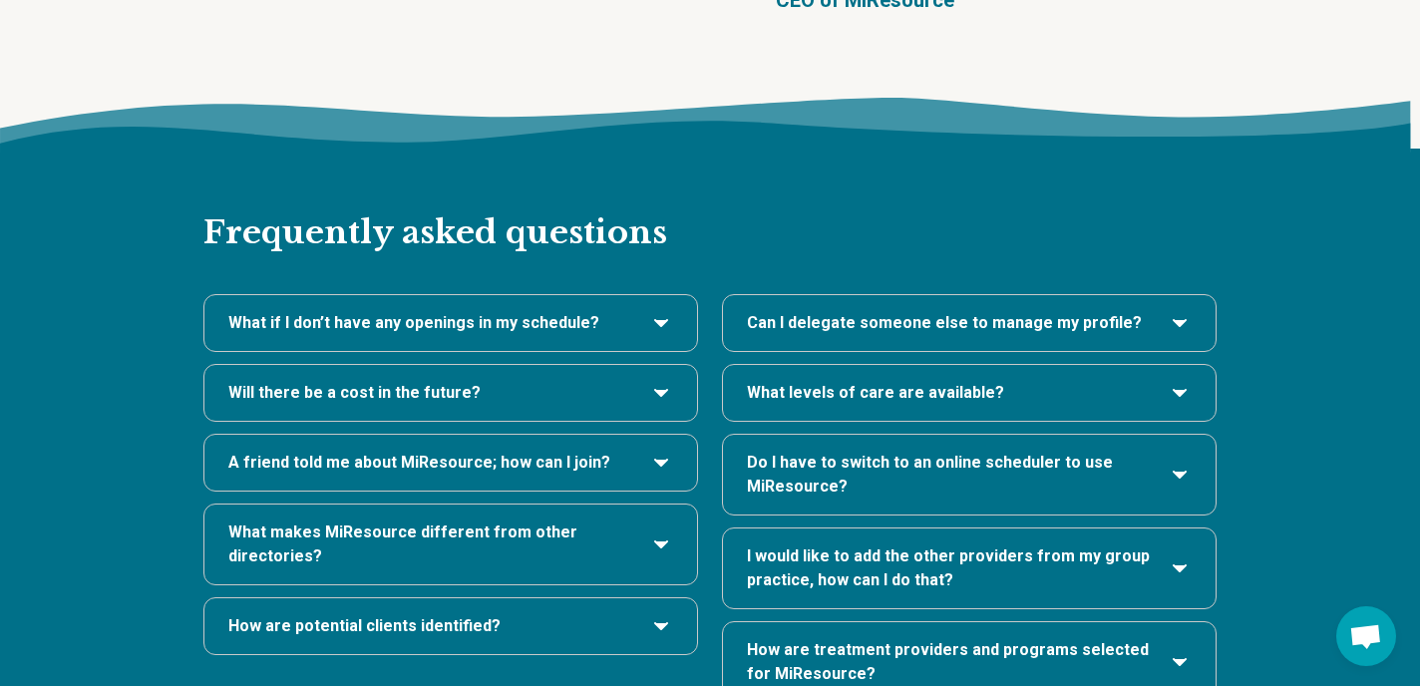
click at [642, 451] on h3 "A friend told me about MiResource; how can I join?" at bounding box center [450, 463] width 445 height 24
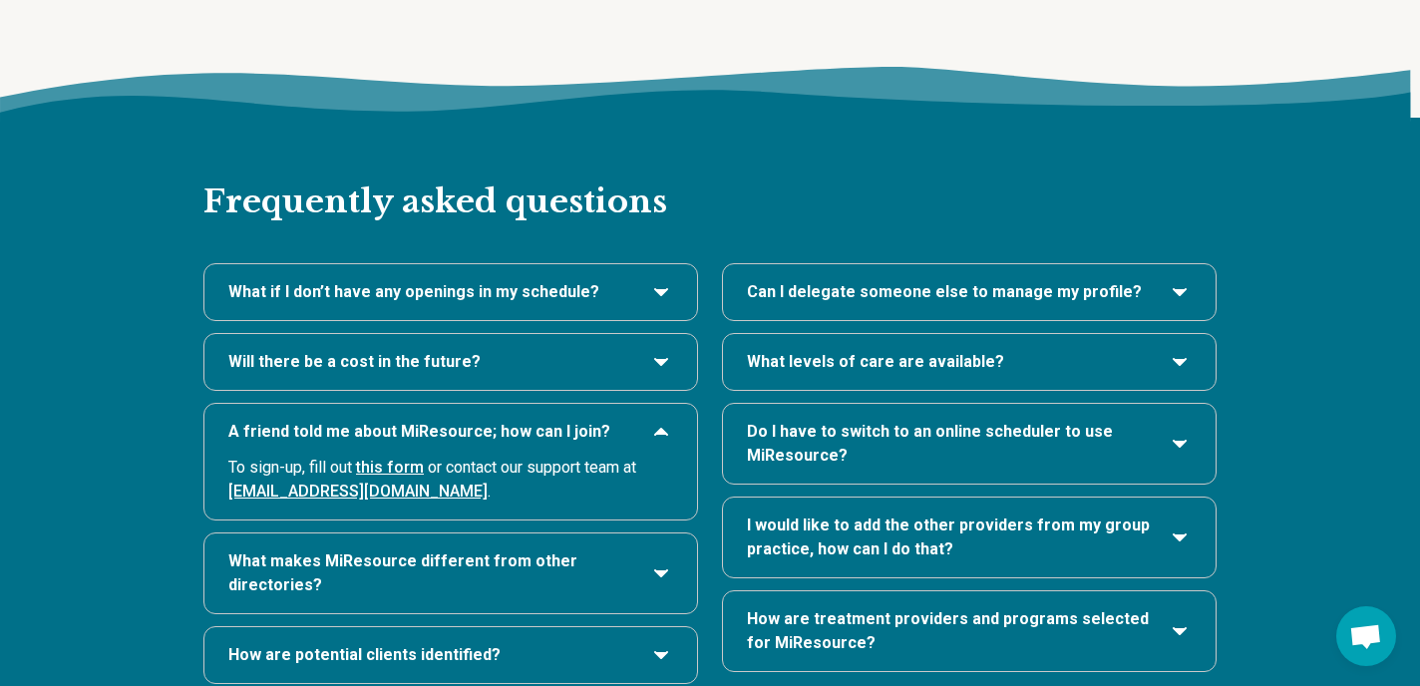
scroll to position [4097, 0]
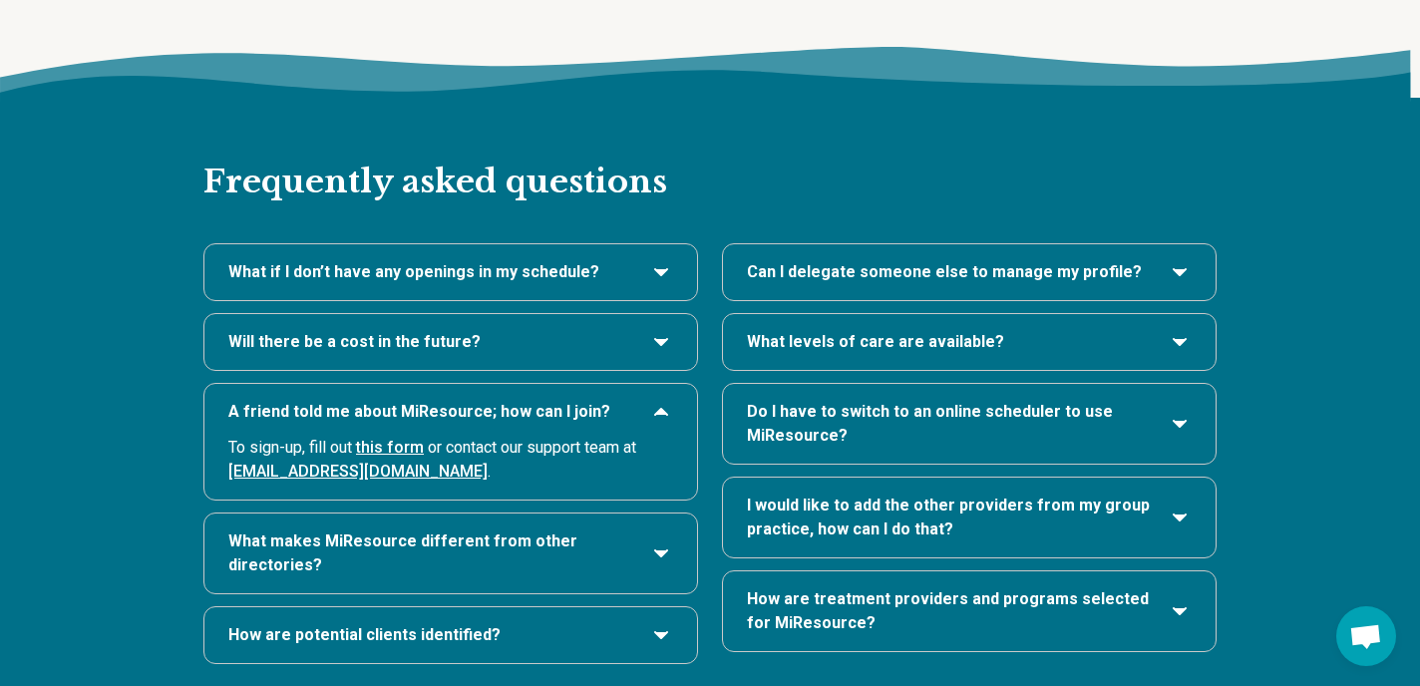
click at [395, 438] on link "this form" at bounding box center [390, 447] width 68 height 19
